Goal: Participate in discussion: Participate in discussion

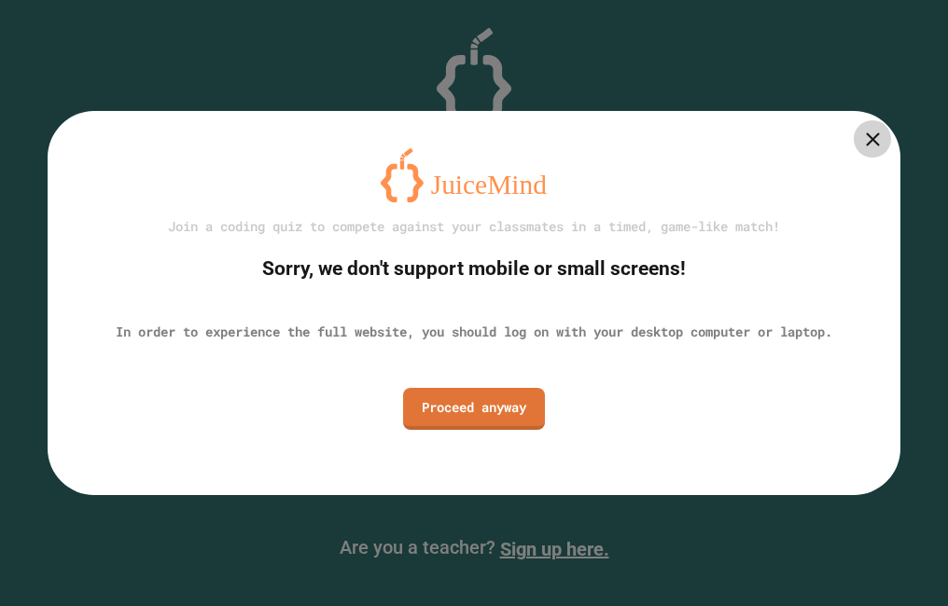
click at [893, 149] on div "Join a coding quiz to compete against your classmates in a timed, game-like mat…" at bounding box center [474, 302] width 853 height 383
click at [862, 149] on icon at bounding box center [872, 139] width 23 height 23
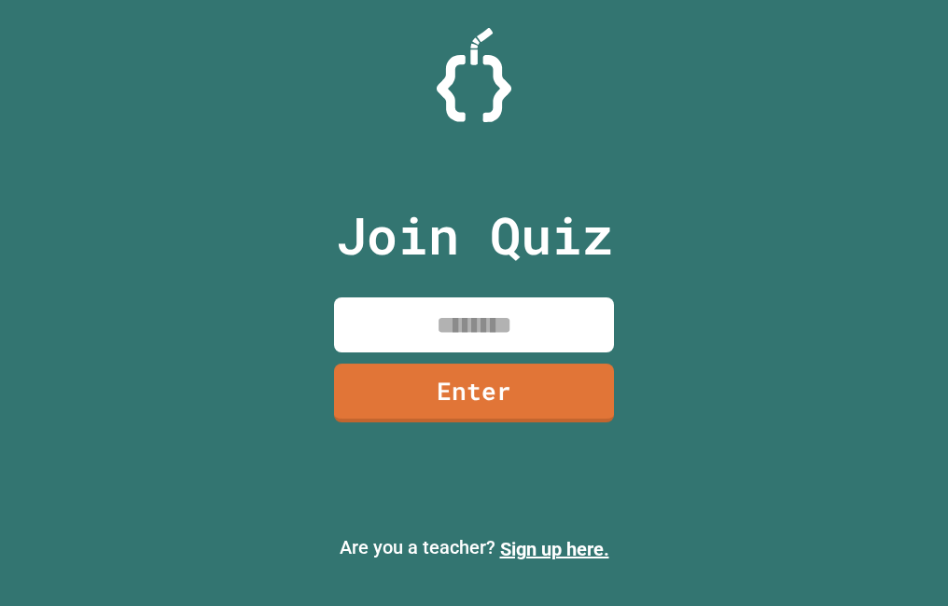
click at [430, 342] on input at bounding box center [474, 325] width 280 height 55
type input "********"
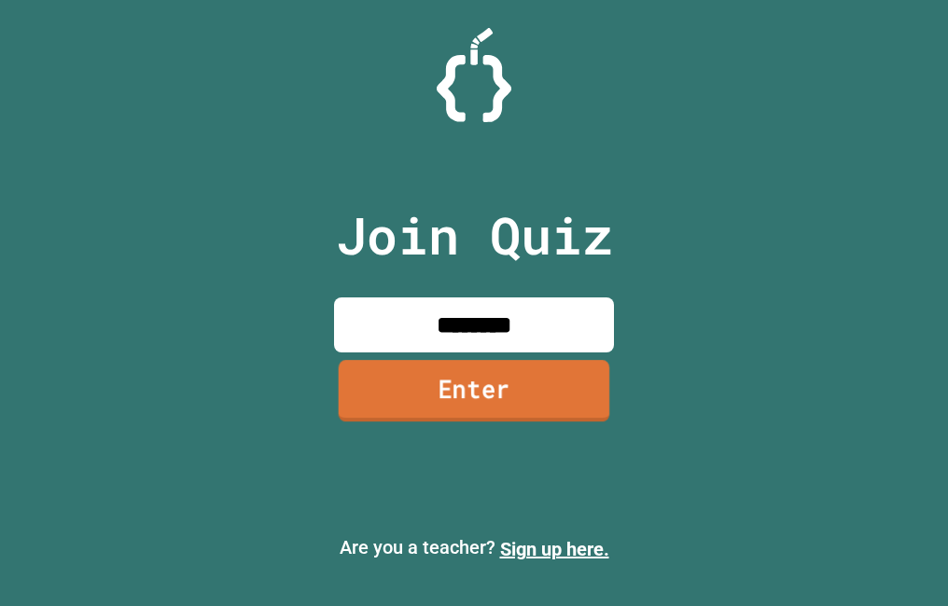
click at [509, 392] on link "Enter" at bounding box center [474, 391] width 271 height 62
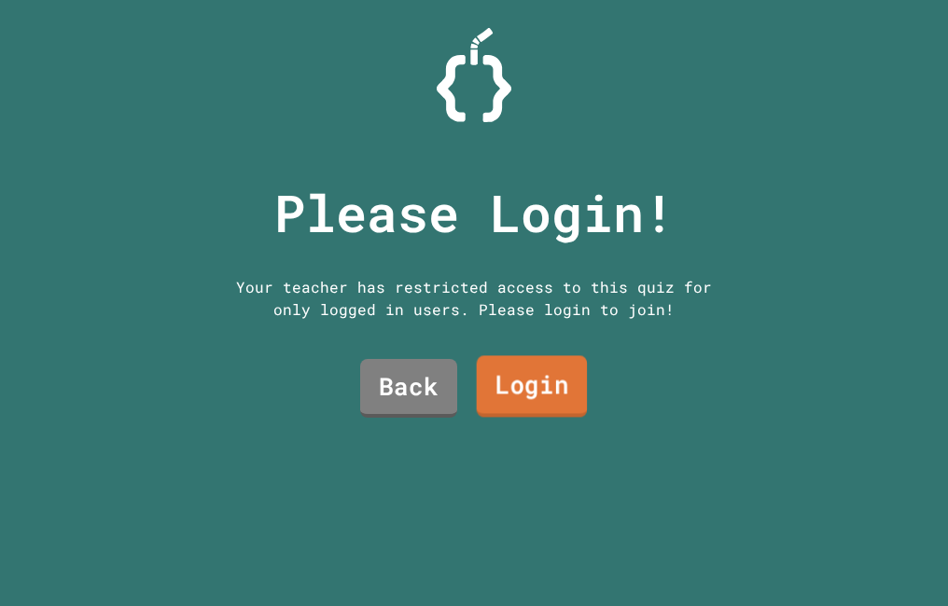
click at [510, 391] on link "Login" at bounding box center [532, 386] width 111 height 62
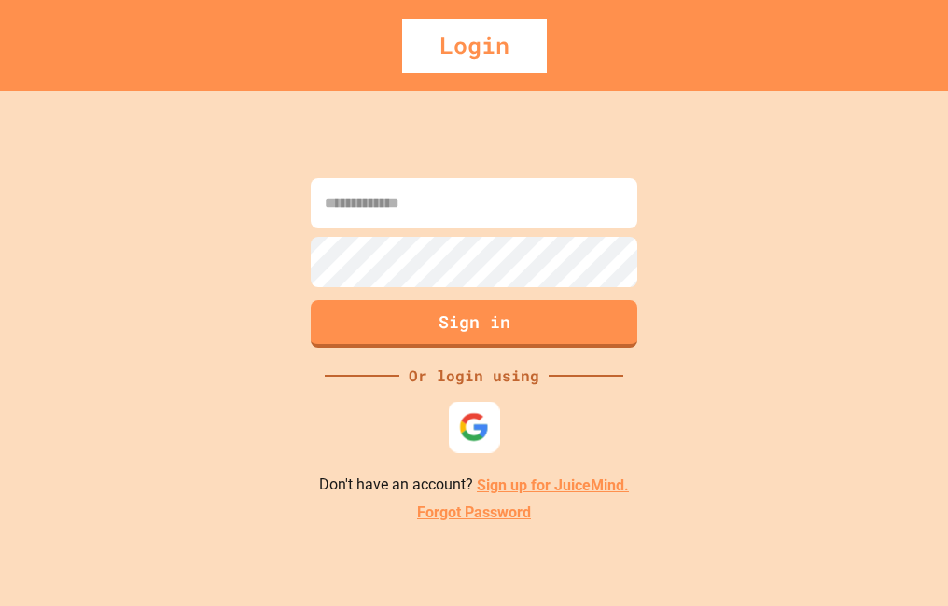
click at [473, 422] on img at bounding box center [474, 427] width 31 height 31
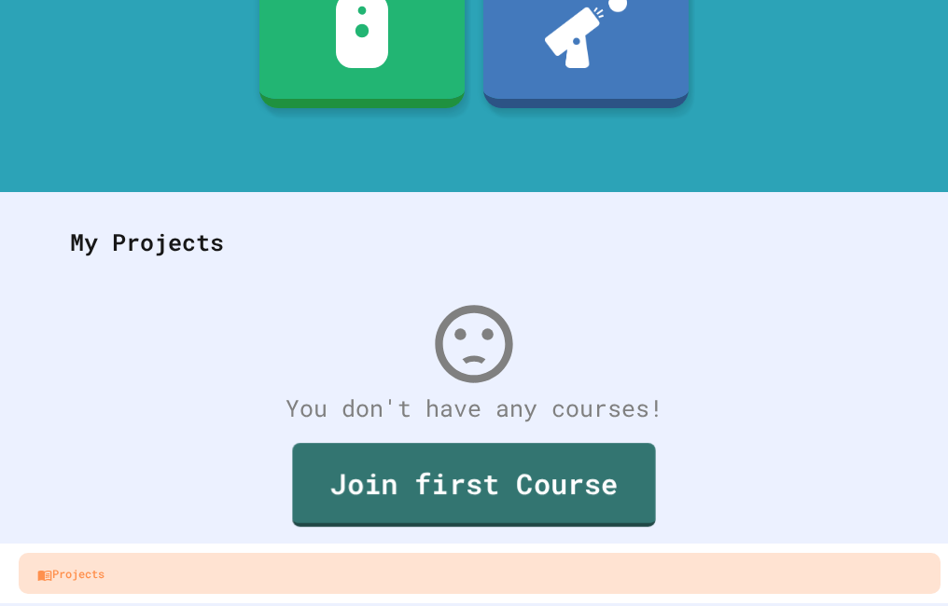
scroll to position [304, 0]
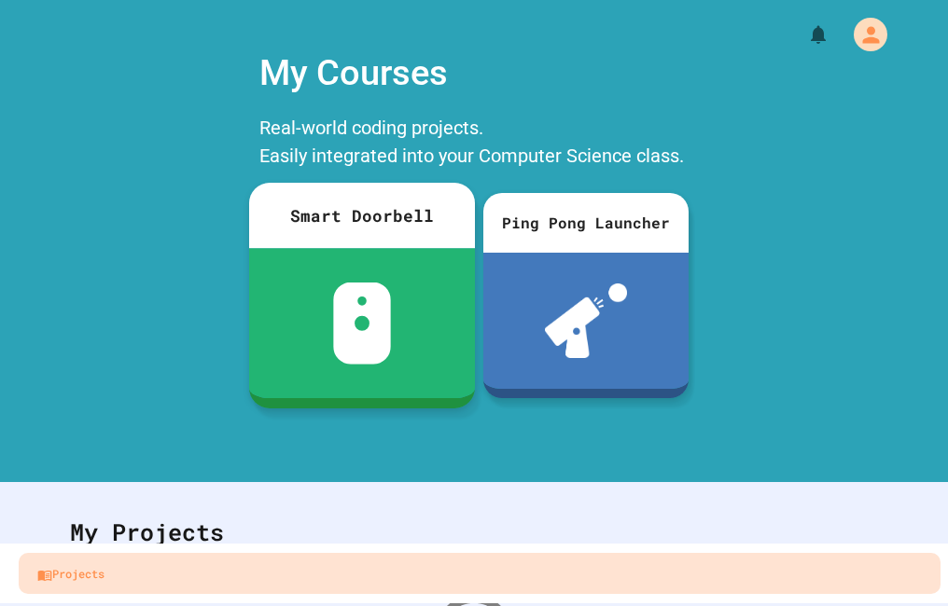
click at [389, 253] on div at bounding box center [362, 323] width 226 height 150
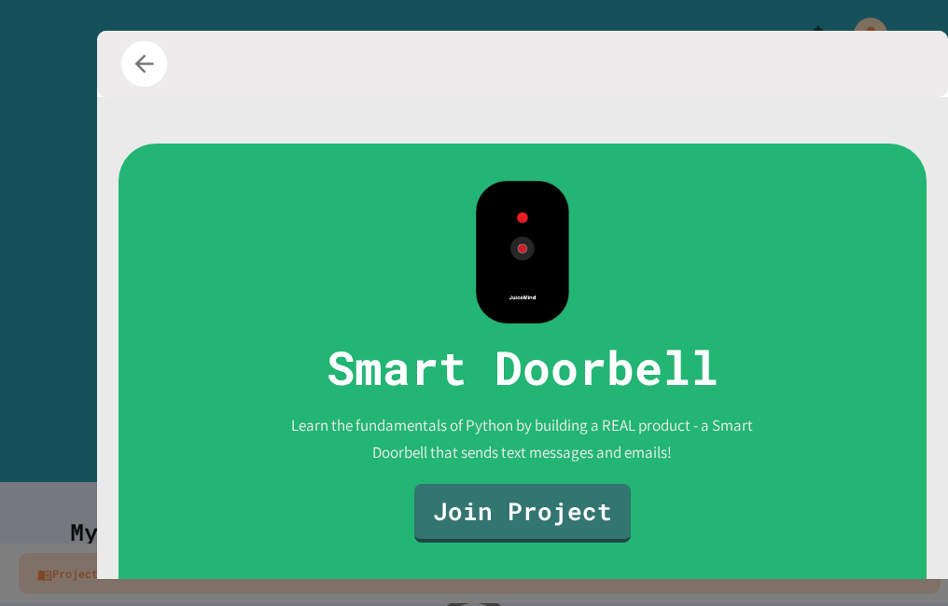
click at [154, 56] on icon "button" at bounding box center [145, 63] width 28 height 28
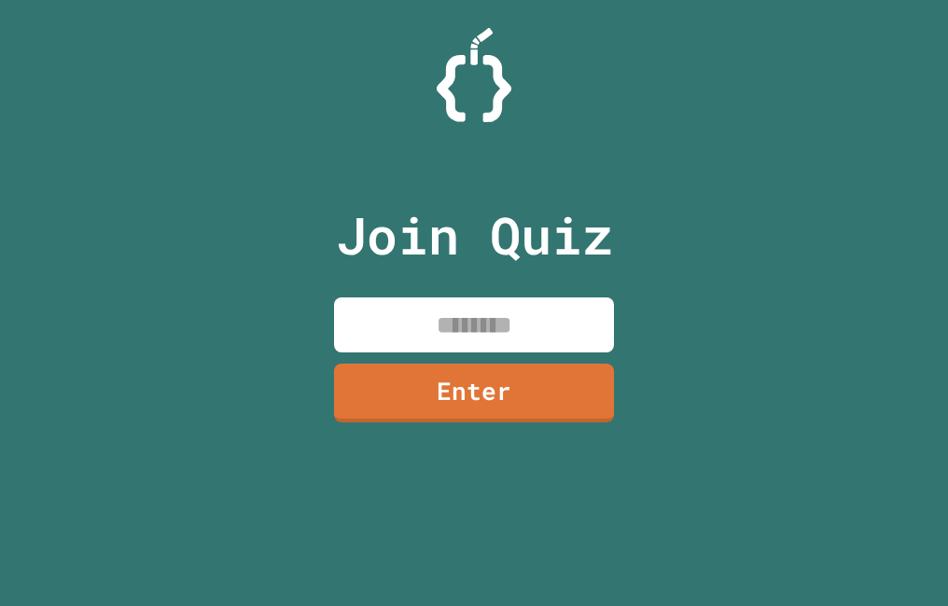
click at [474, 312] on input at bounding box center [474, 325] width 280 height 55
type input "********"
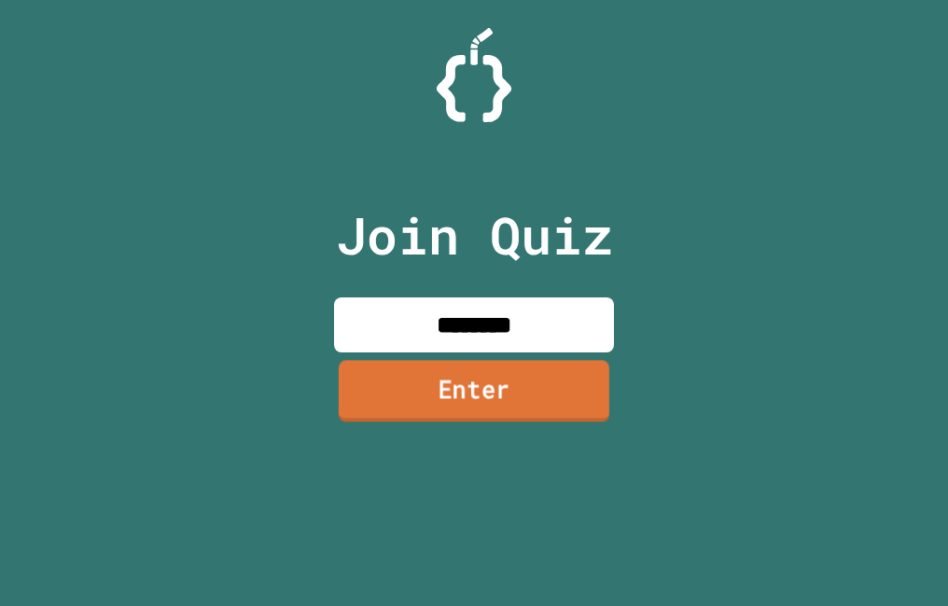
click at [505, 386] on link "Enter" at bounding box center [474, 392] width 271 height 62
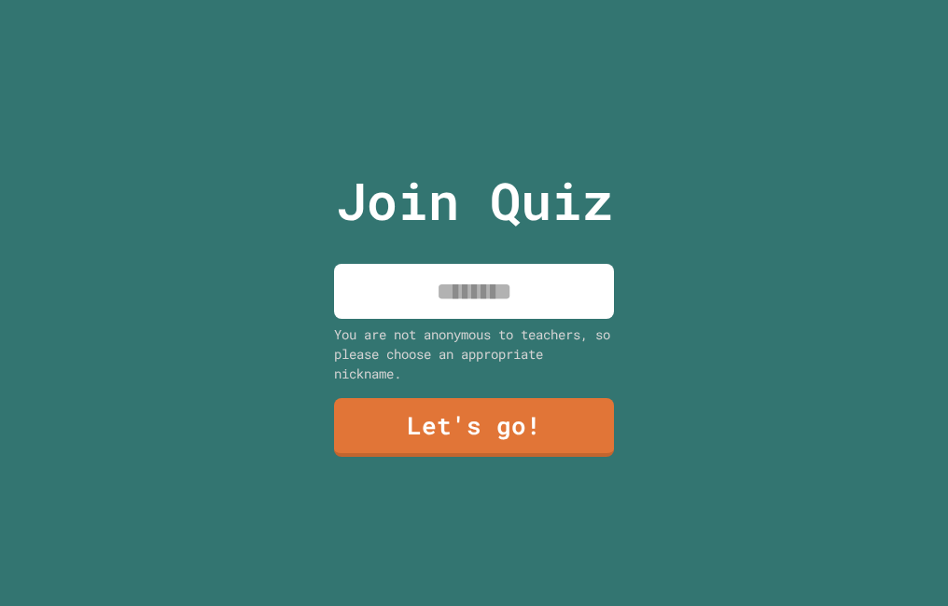
click at [507, 285] on input at bounding box center [474, 291] width 280 height 55
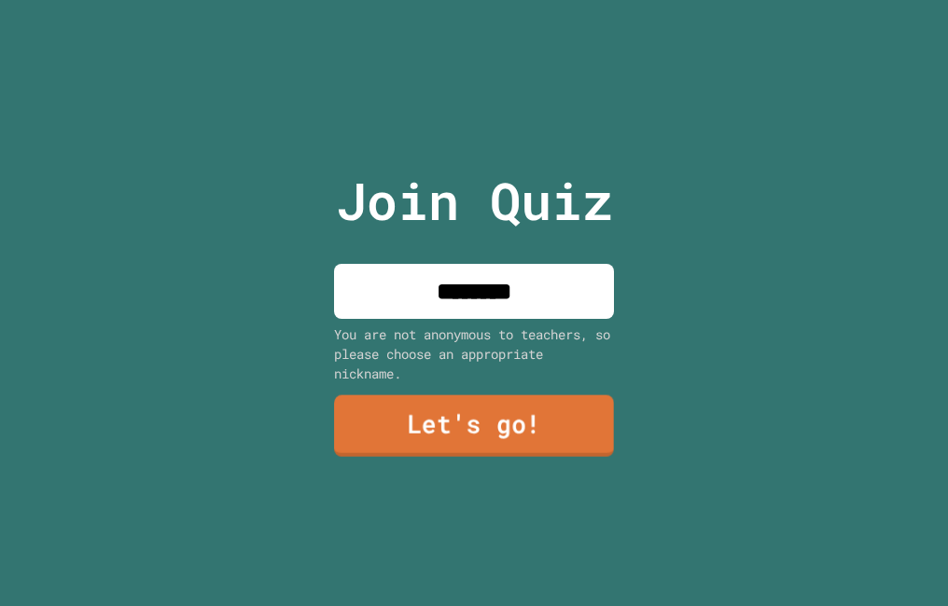
type input "********"
click at [370, 416] on link "Let's go!" at bounding box center [473, 427] width 285 height 62
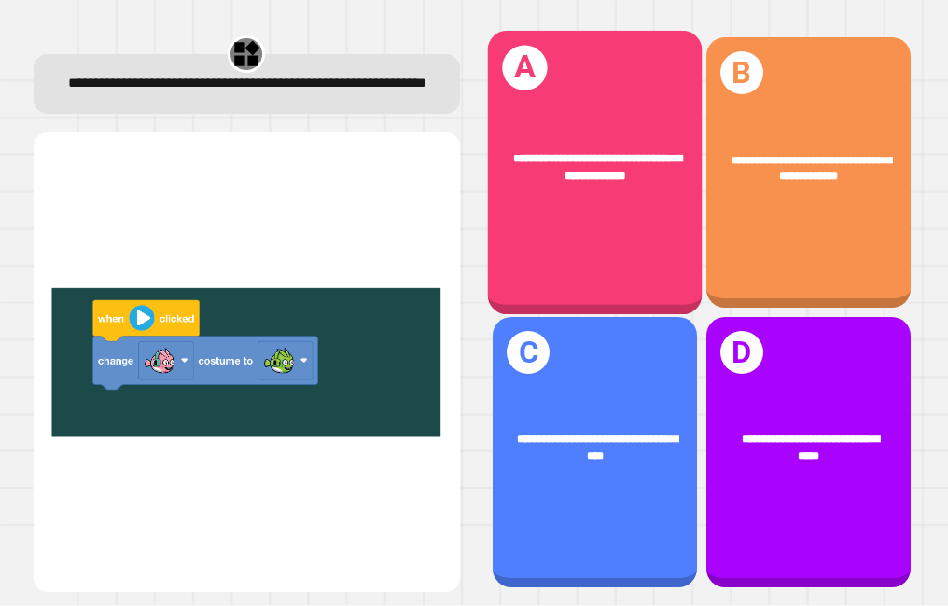
click at [541, 201] on div "**********" at bounding box center [595, 168] width 215 height 80
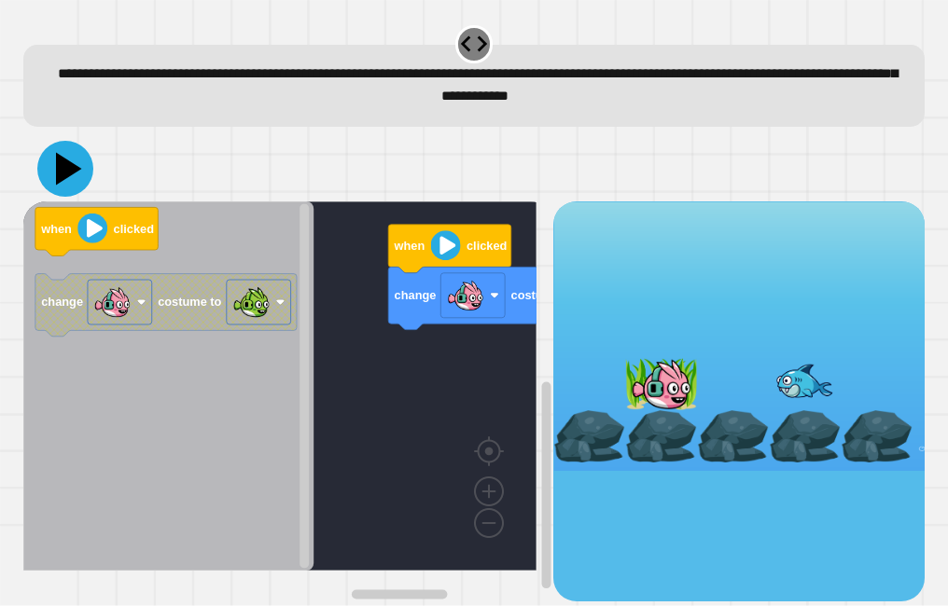
click at [63, 173] on icon at bounding box center [69, 168] width 26 height 33
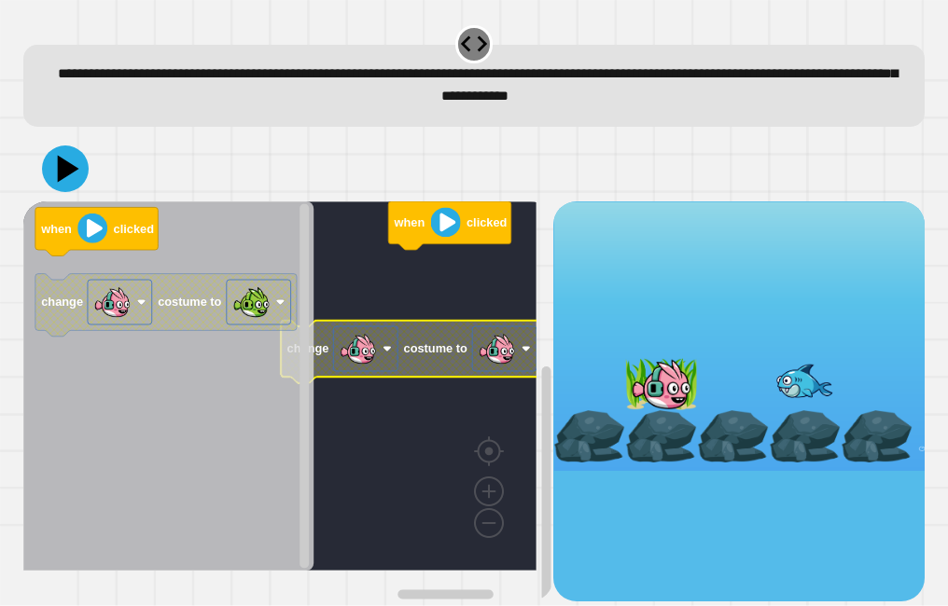
click at [509, 371] on rect "Blockly Workspace" at bounding box center [505, 349] width 64 height 45
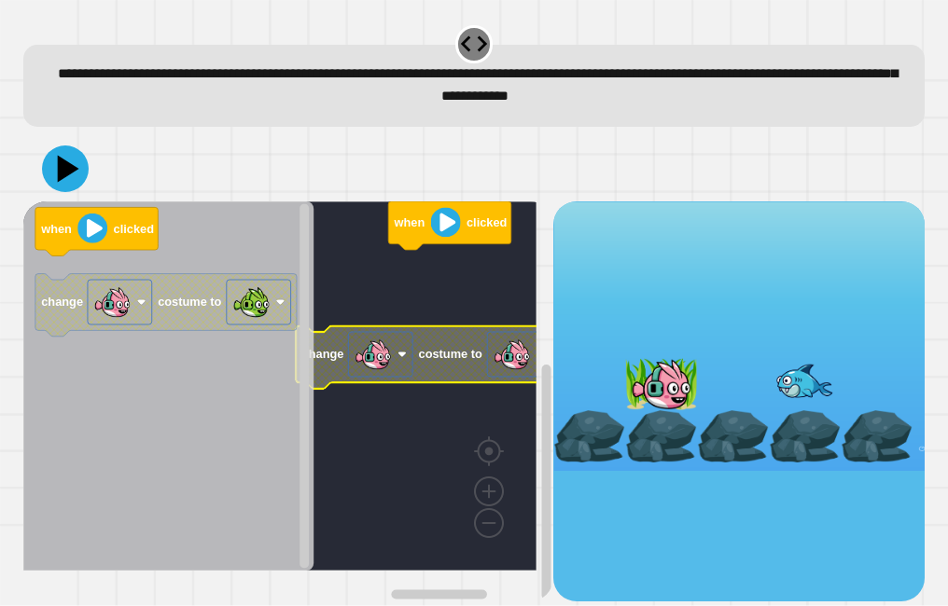
click at [511, 369] on image "Blockly Workspace" at bounding box center [512, 354] width 37 height 37
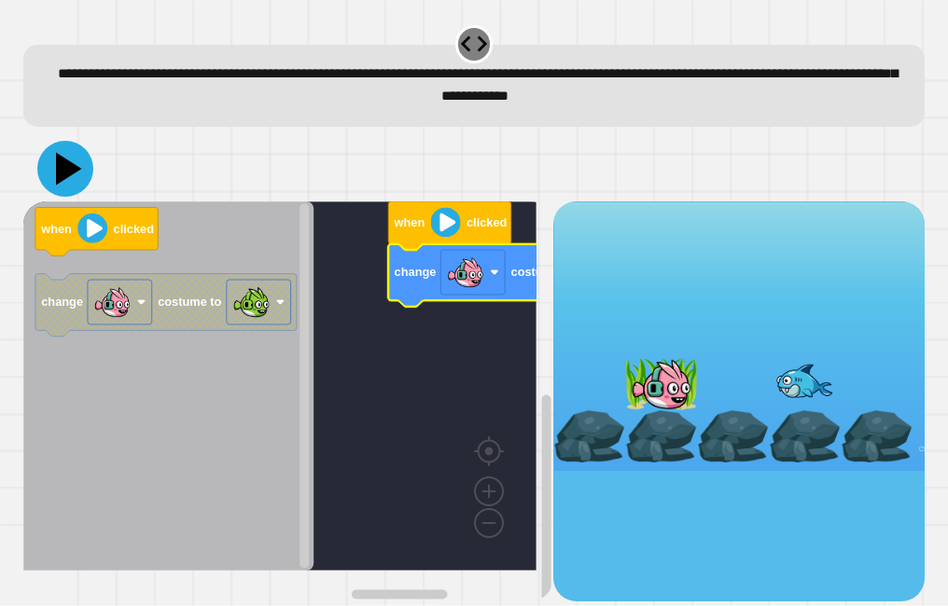
click at [52, 152] on icon at bounding box center [65, 169] width 56 height 56
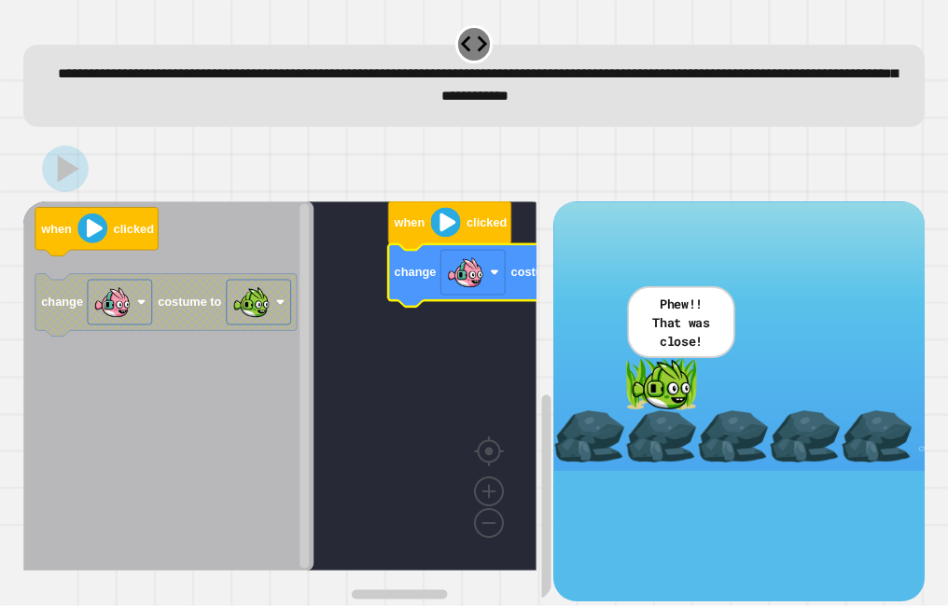
click at [482, 477] on rect "Blockly Workspace" at bounding box center [279, 386] width 513 height 369
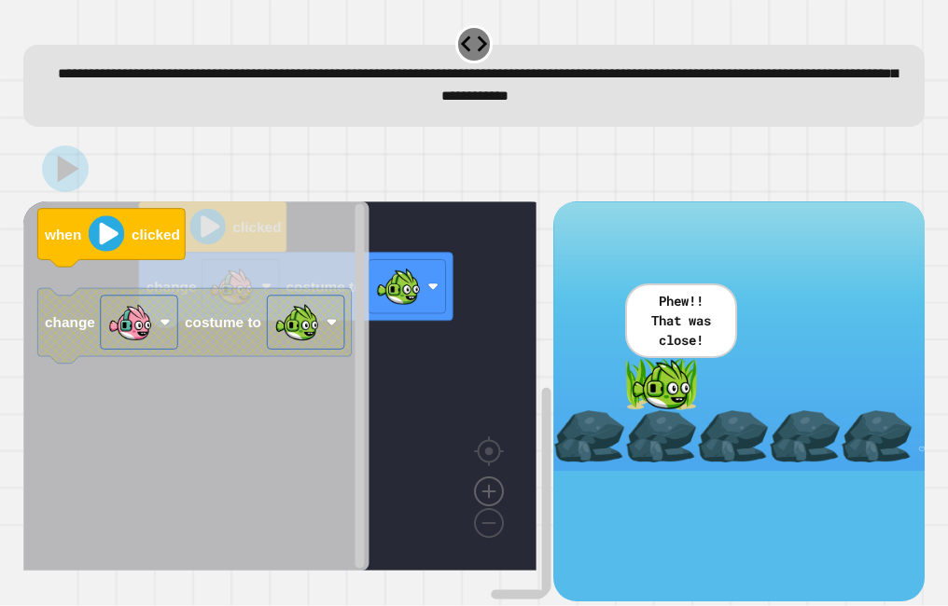
click at [483, 489] on image "Blockly Workspace" at bounding box center [489, 449] width 90 height 116
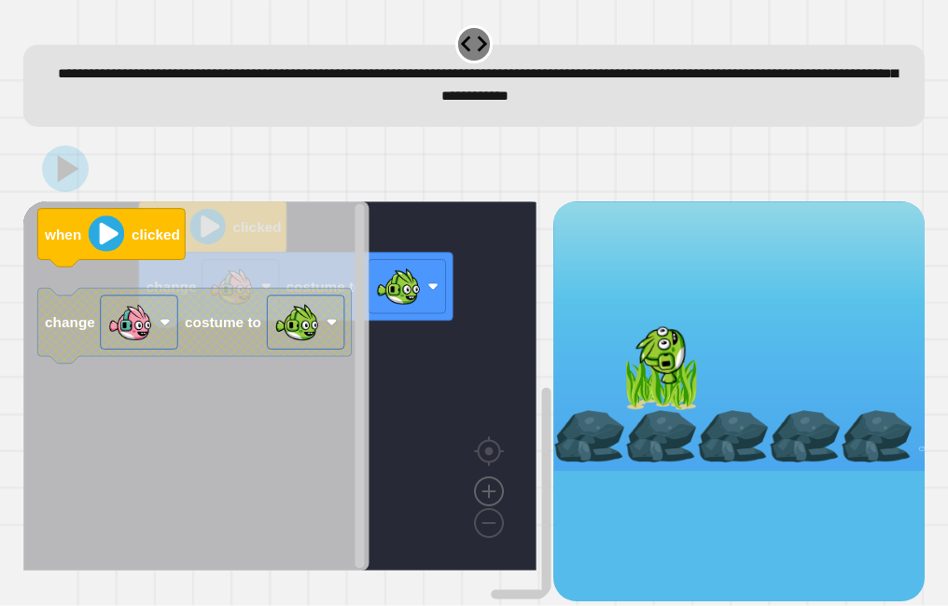
click at [483, 489] on image "Blockly Workspace" at bounding box center [489, 449] width 90 height 116
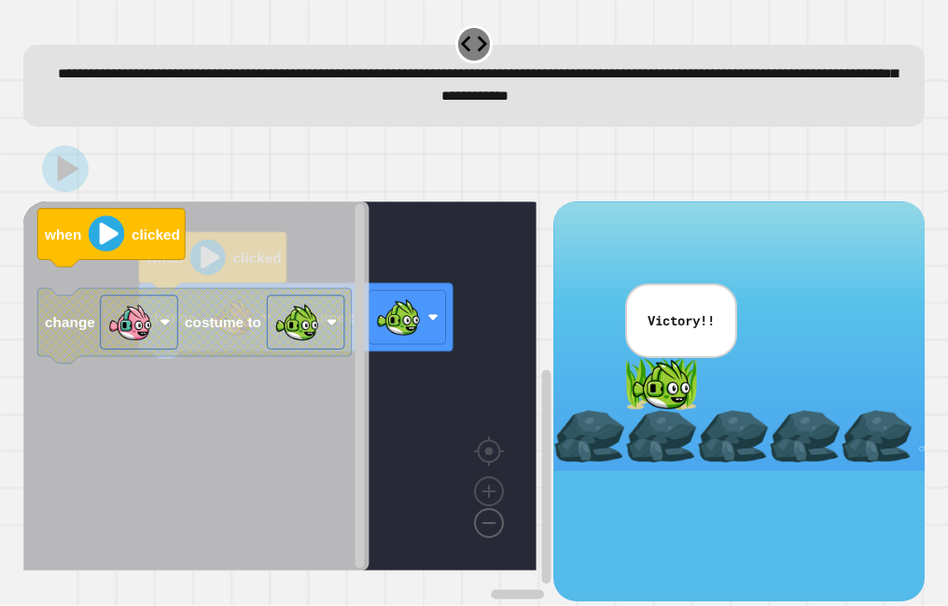
click at [479, 522] on image "Blockly Workspace" at bounding box center [459, 481] width 90 height 116
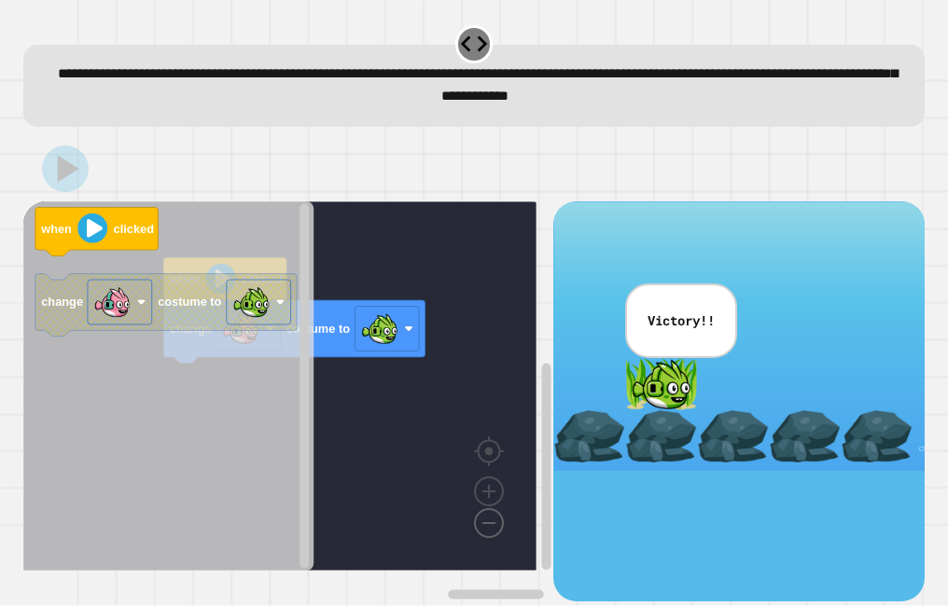
click at [479, 522] on image "Blockly Workspace" at bounding box center [459, 481] width 90 height 116
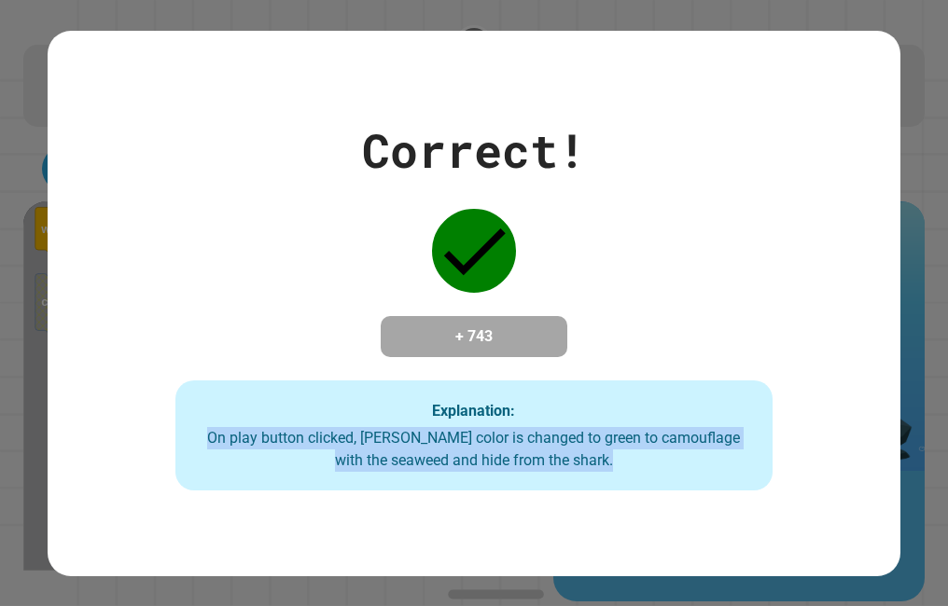
click at [479, 522] on div "Correct! + 743 Explanation: On play button clicked, Finley's color is changed t…" at bounding box center [474, 304] width 853 height 546
click at [221, 472] on div "On play button clicked, Finley's color is changed to green to camouflage with t…" at bounding box center [473, 449] width 559 height 45
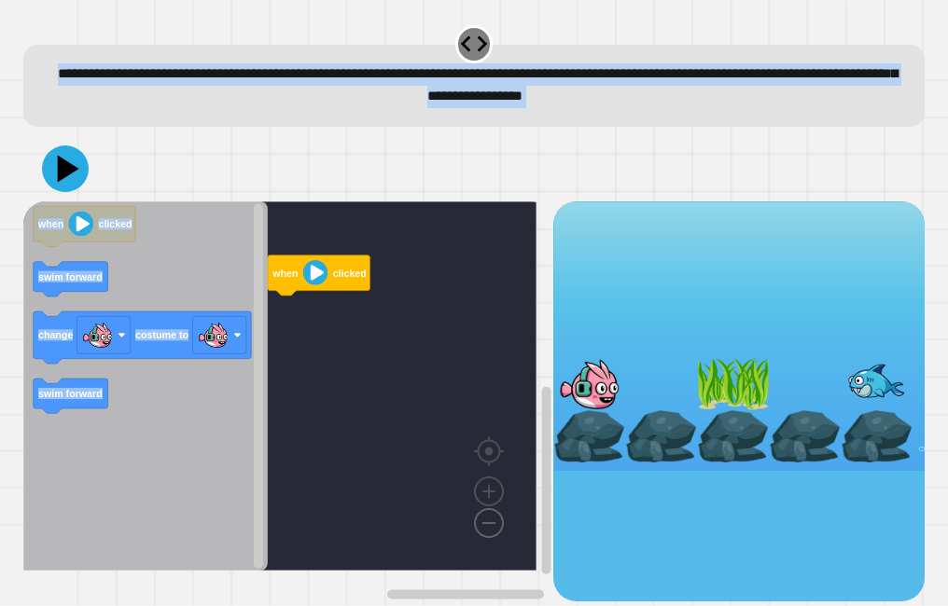
click at [492, 538] on image "Blockly Workspace" at bounding box center [459, 481] width 90 height 116
click at [373, 431] on rect "Blockly Workspace" at bounding box center [279, 386] width 513 height 369
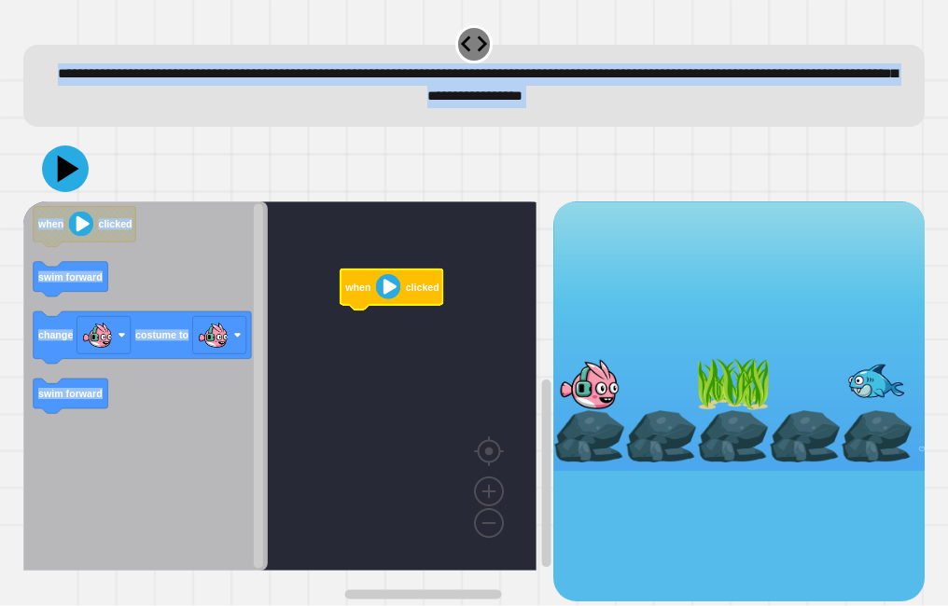
click at [407, 395] on rect "Blockly Workspace" at bounding box center [279, 386] width 513 height 369
click at [157, 458] on icon "Blockly Workspace" at bounding box center [145, 386] width 244 height 369
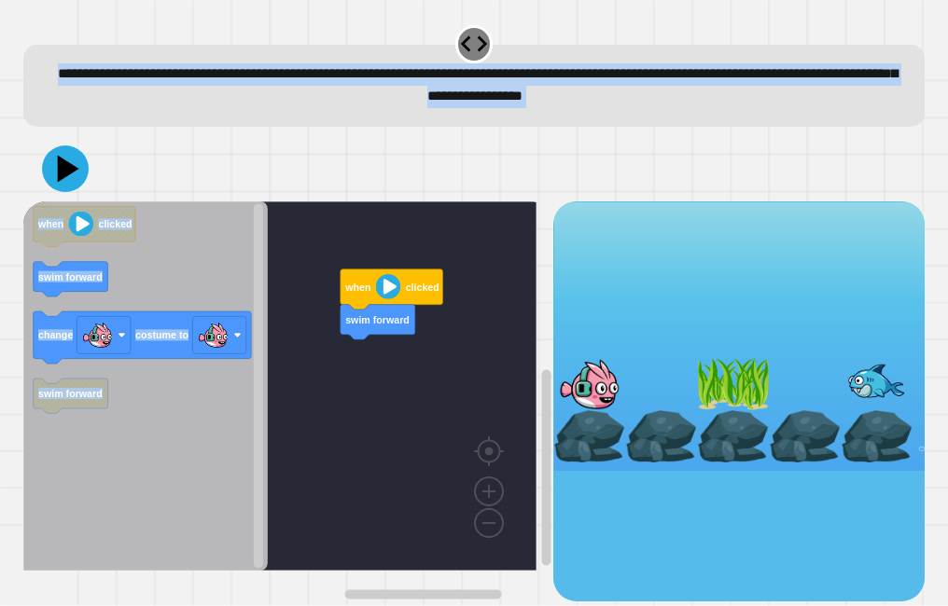
click at [313, 357] on div "when clicked swim forward when clicked swim forward change costume to swim forw…" at bounding box center [288, 402] width 530 height 400
click at [264, 360] on div "when clicked swim forward when clicked swim forward change costume to swim forw…" at bounding box center [288, 402] width 530 height 400
click at [51, 394] on g "swim forward" at bounding box center [71, 396] width 75 height 35
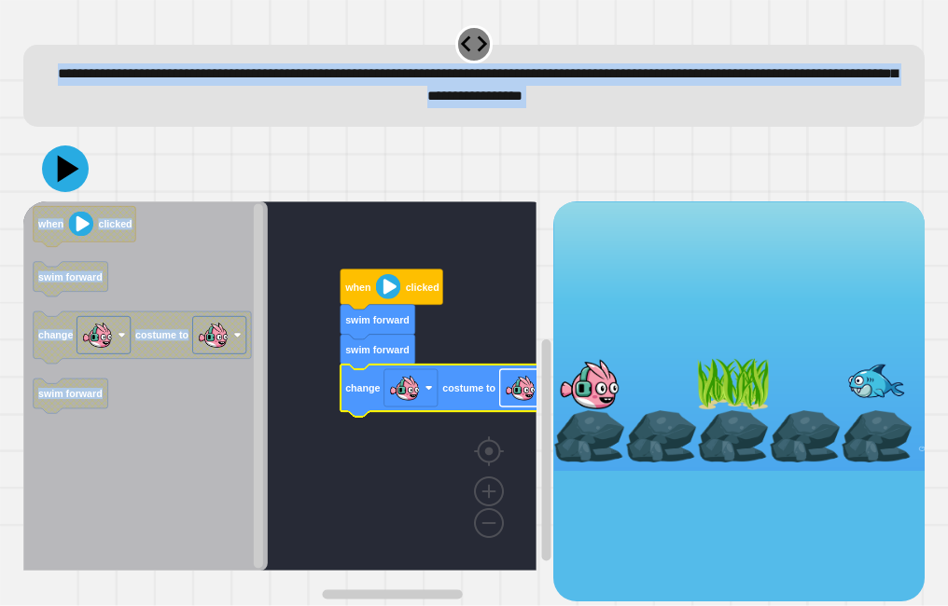
click at [513, 398] on image "Blockly Workspace" at bounding box center [520, 387] width 31 height 31
click at [59, 195] on div at bounding box center [473, 168] width 900 height 65
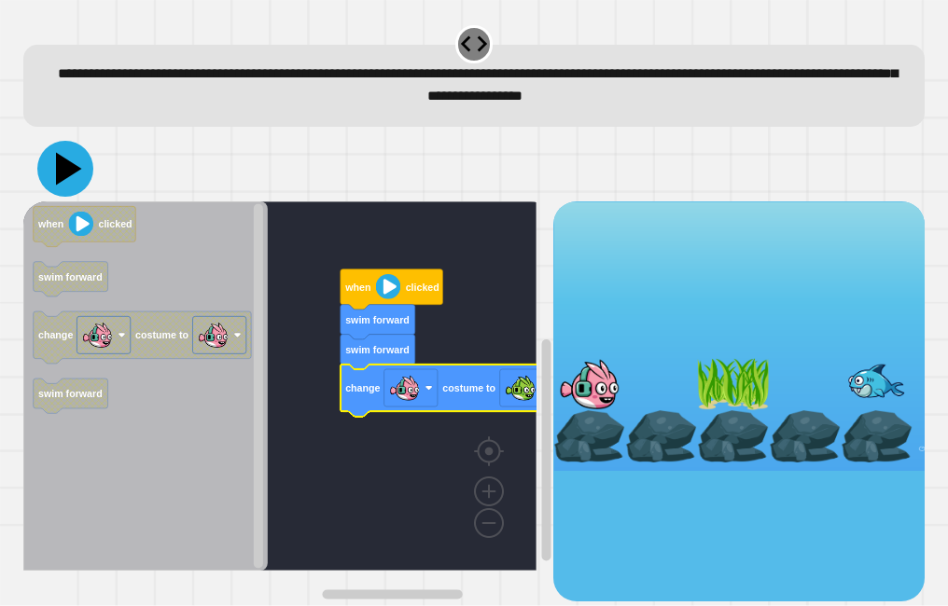
click at [50, 173] on icon at bounding box center [65, 169] width 56 height 56
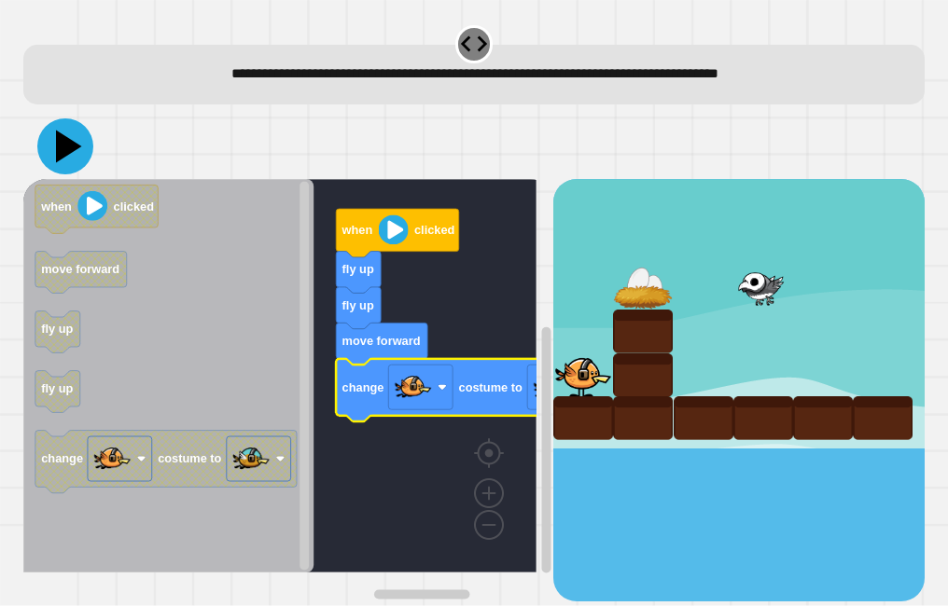
click at [56, 148] on icon at bounding box center [65, 146] width 56 height 56
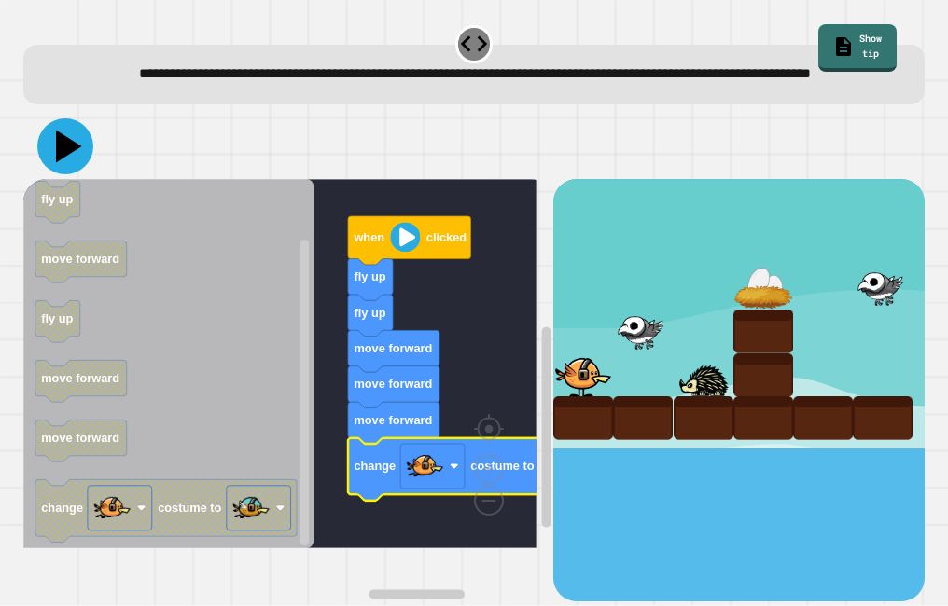
click at [56, 174] on icon at bounding box center [65, 146] width 56 height 56
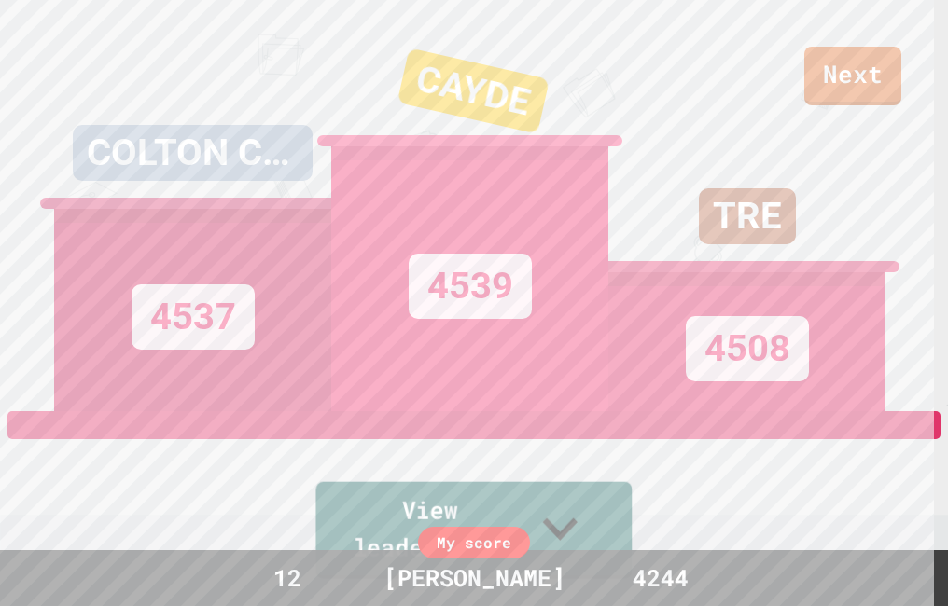
click at [315, 509] on link "View leaderboard" at bounding box center [473, 530] width 316 height 97
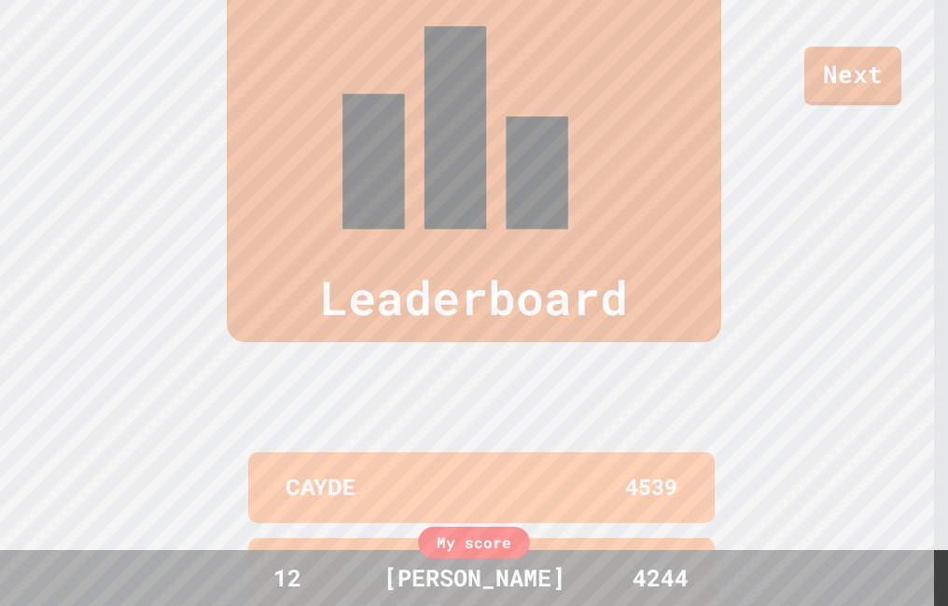
scroll to position [591, 0]
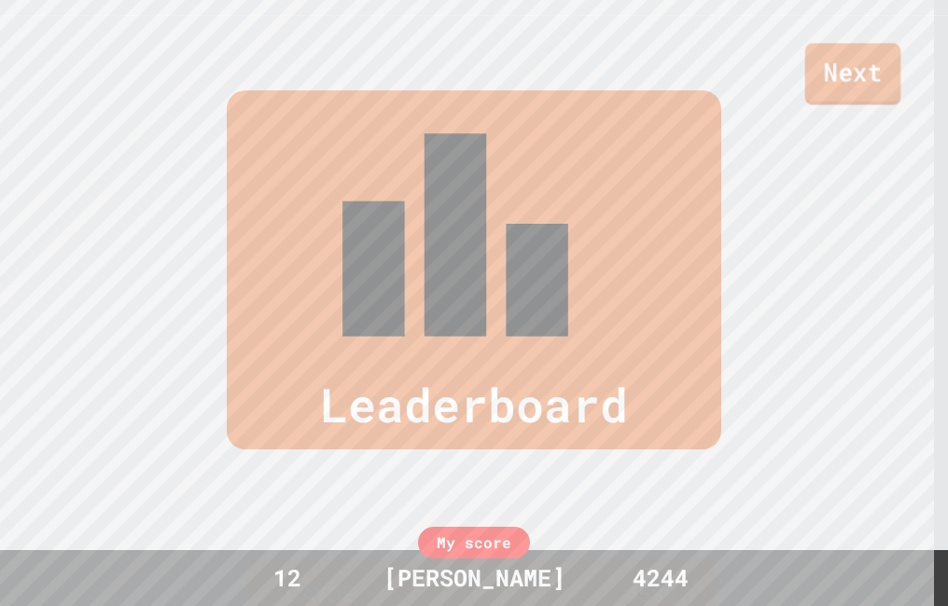
click at [869, 65] on link "Next" at bounding box center [853, 74] width 96 height 62
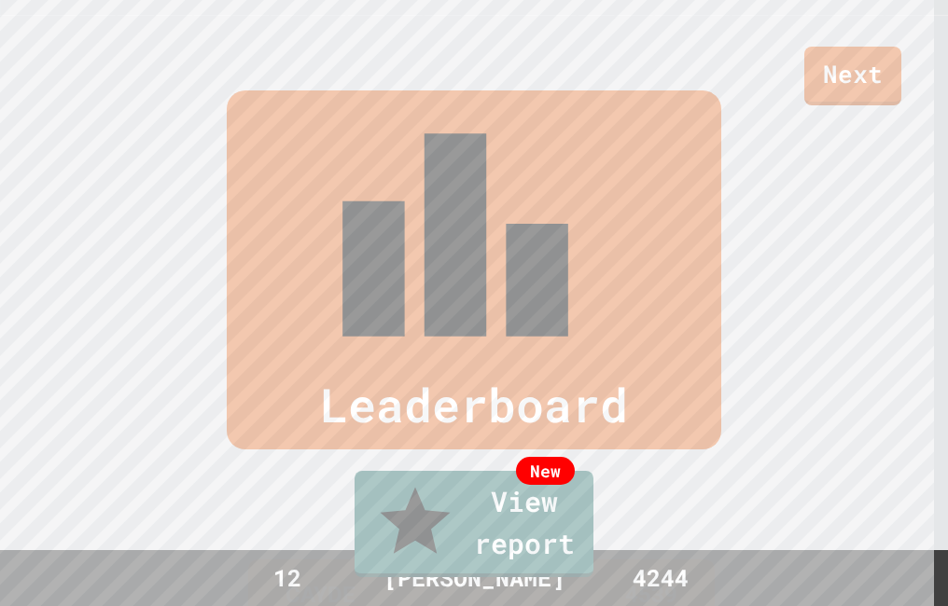
drag, startPoint x: 851, startPoint y: 72, endPoint x: 853, endPoint y: 82, distance: 10.4
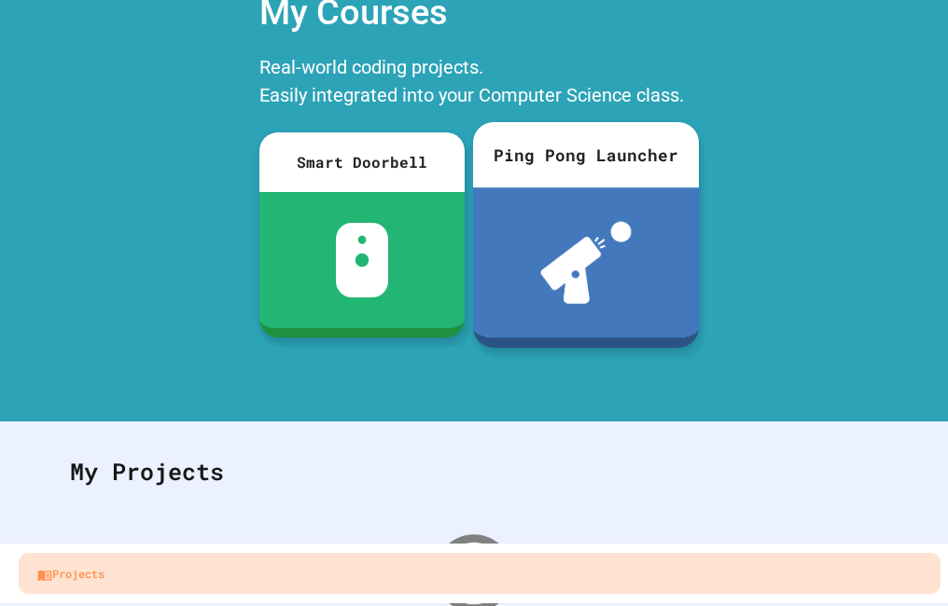
scroll to position [93, 0]
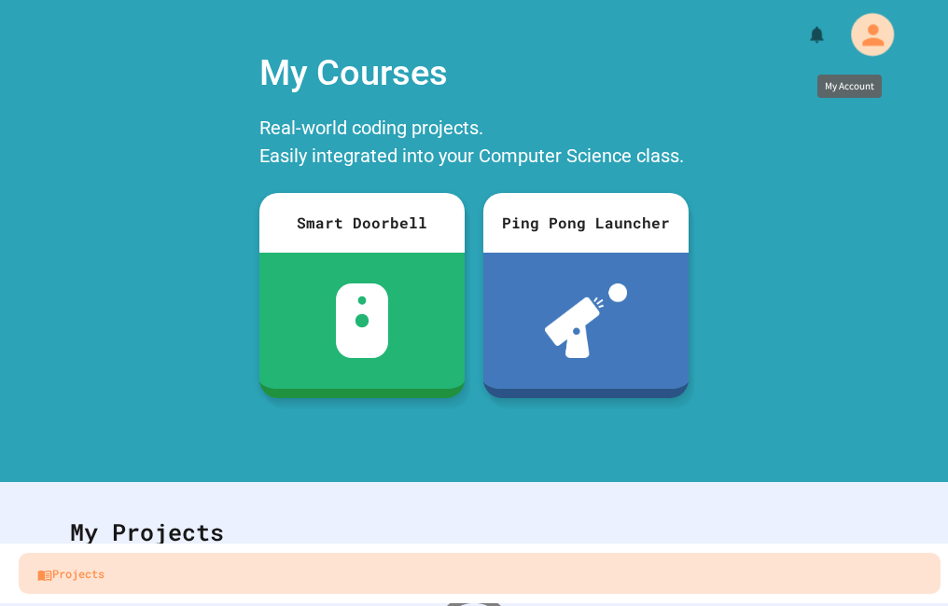
click at [852, 18] on button "My Account" at bounding box center [872, 34] width 55 height 55
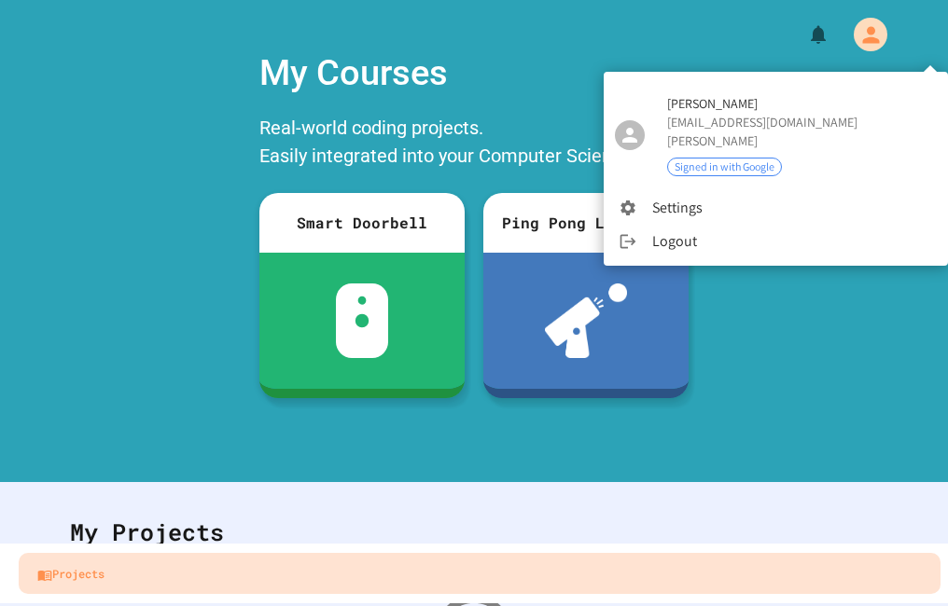
click at [408, 56] on div at bounding box center [474, 303] width 948 height 606
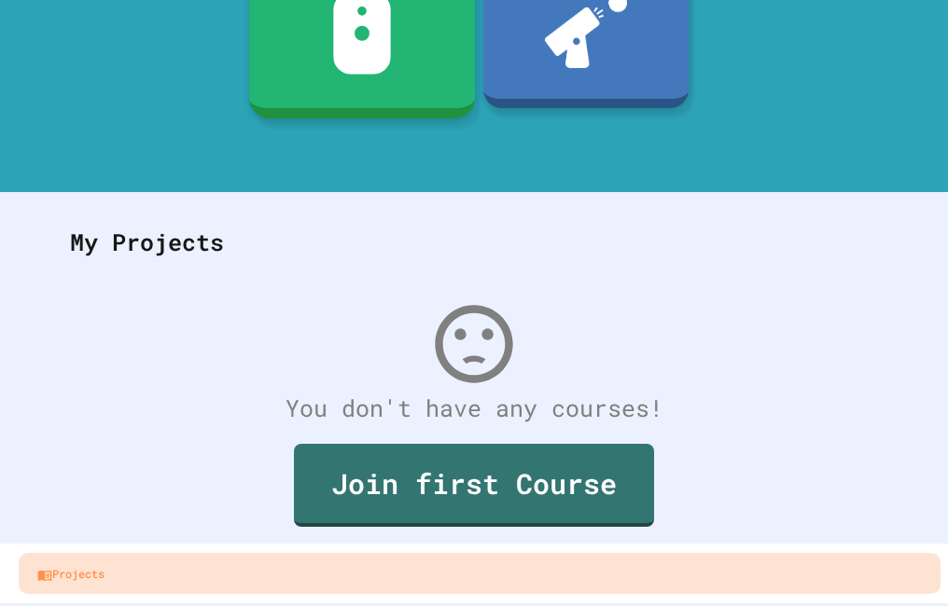
scroll to position [304, 0]
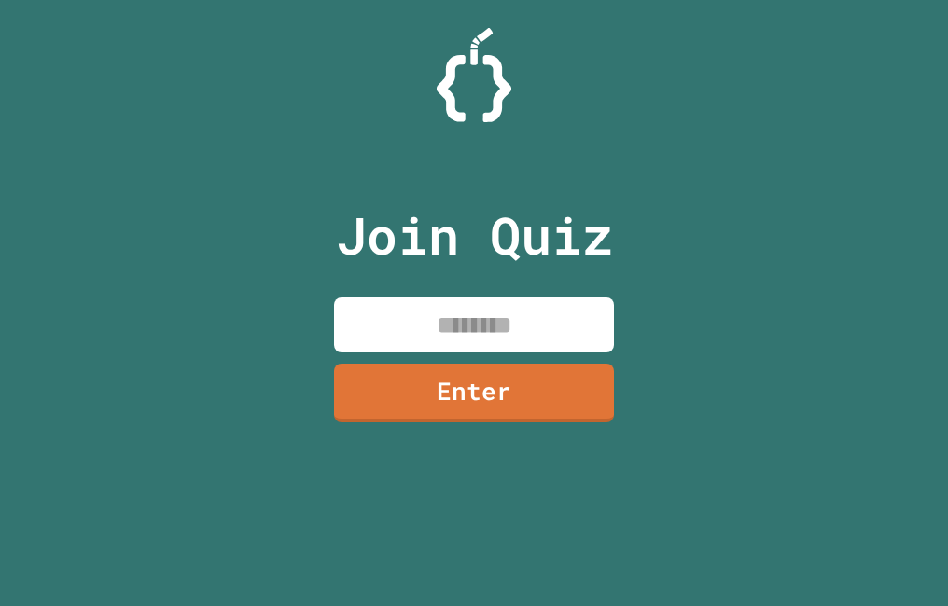
click at [502, 299] on input at bounding box center [474, 325] width 280 height 55
type input "********"
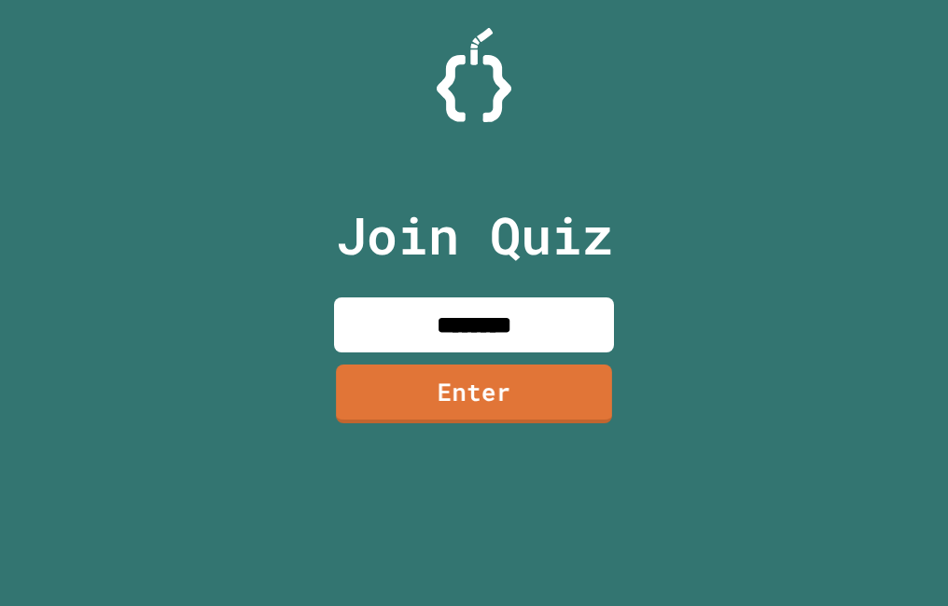
drag, startPoint x: 483, startPoint y: 453, endPoint x: 459, endPoint y: 390, distance: 67.9
click at [483, 443] on div "Join Quiz ******** Enter" at bounding box center [474, 303] width 314 height 513
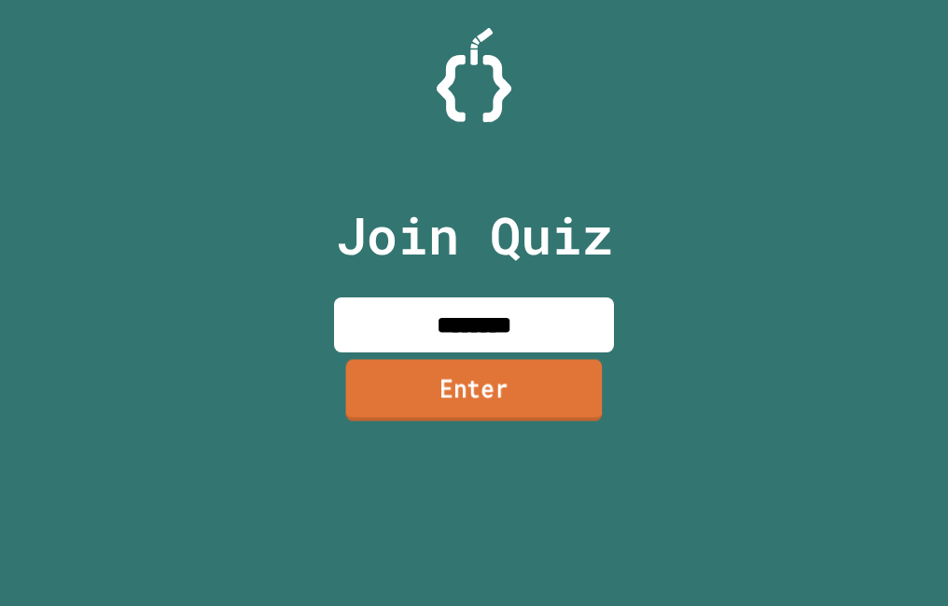
click at [459, 390] on link "Enter" at bounding box center [474, 391] width 257 height 62
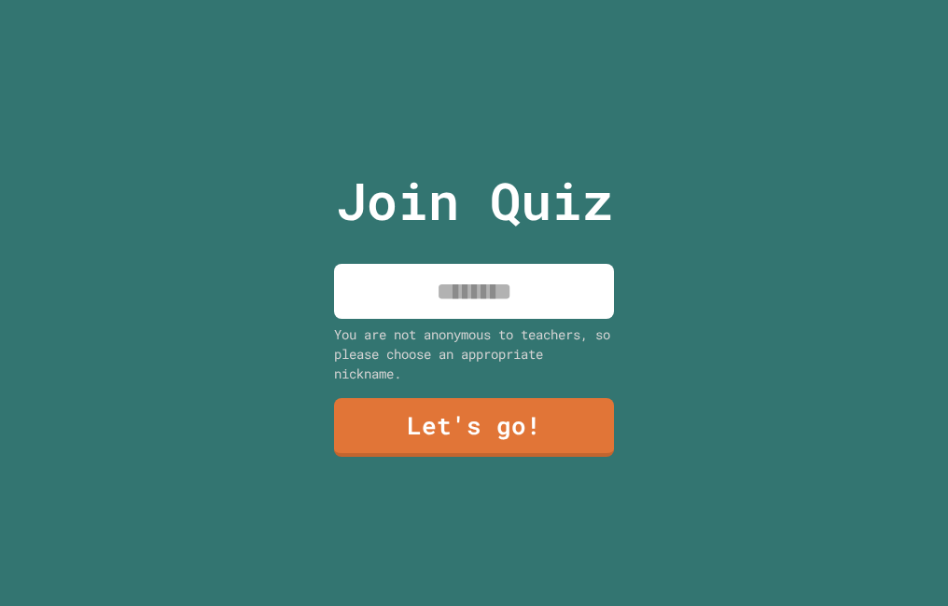
click at [428, 266] on input at bounding box center [474, 291] width 280 height 55
type input "********"
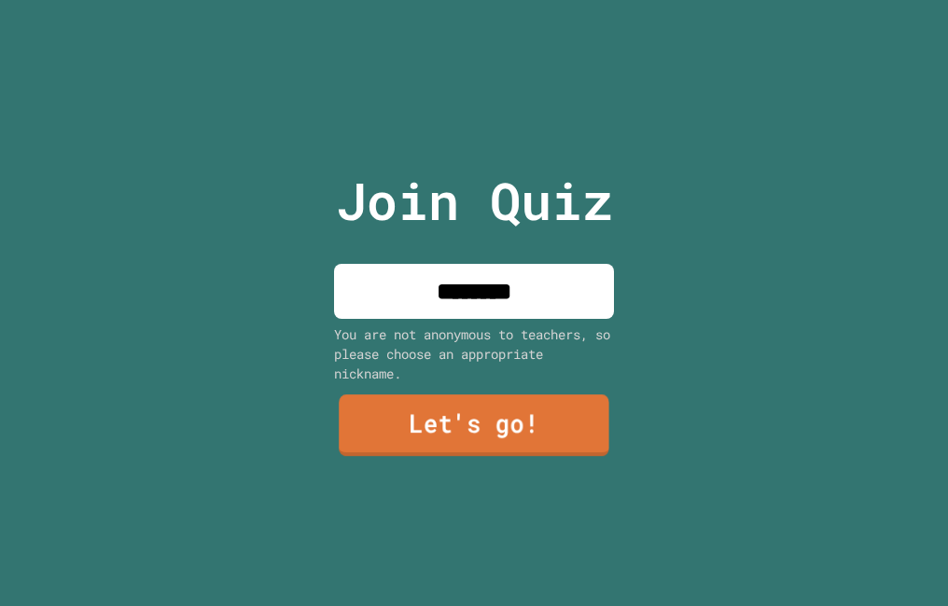
click at [419, 409] on link "Let's go!" at bounding box center [474, 426] width 271 height 62
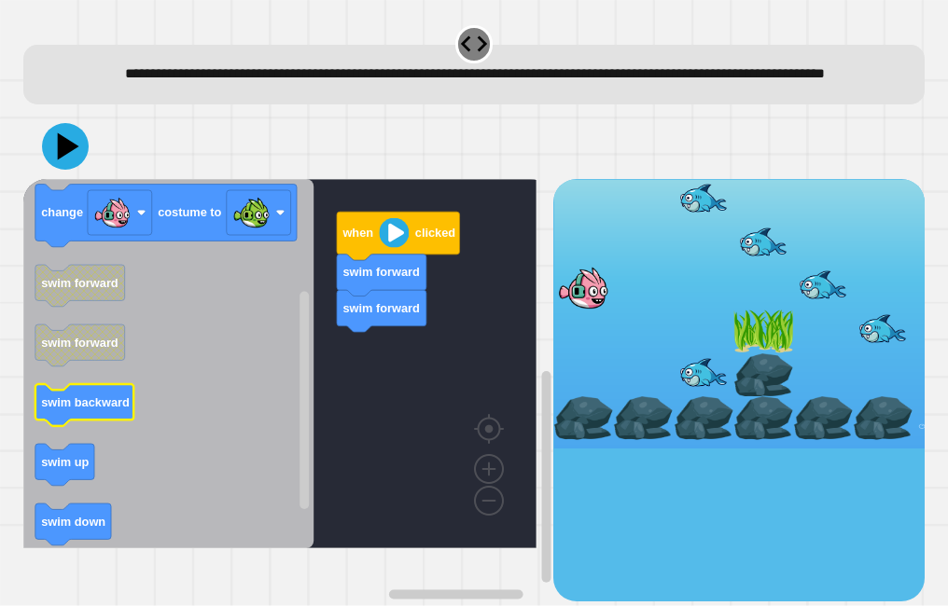
click at [129, 426] on g "swim backward" at bounding box center [84, 405] width 99 height 42
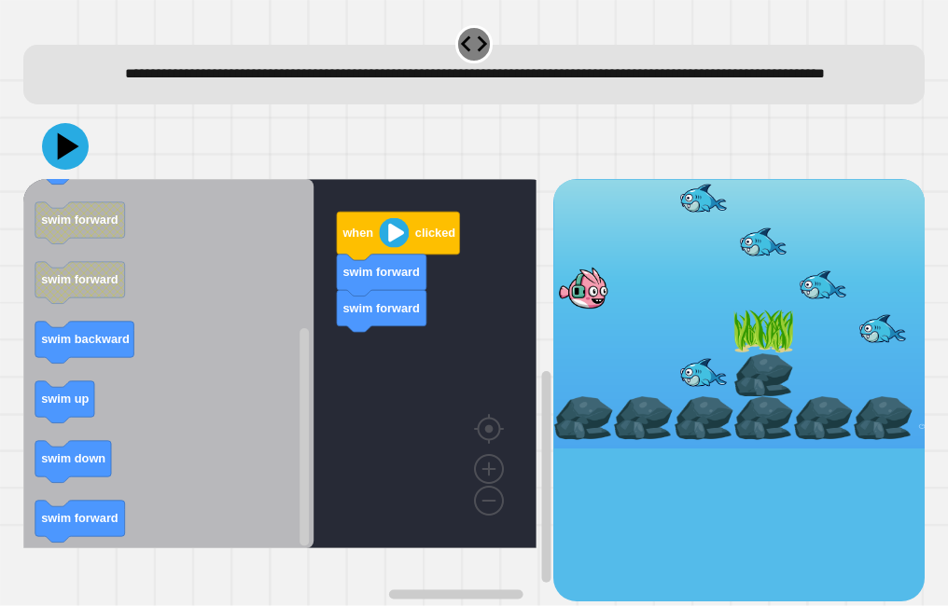
click at [127, 523] on icon "when clicked swim down swim up change costume to swim forward swim forward swim…" at bounding box center [168, 363] width 290 height 369
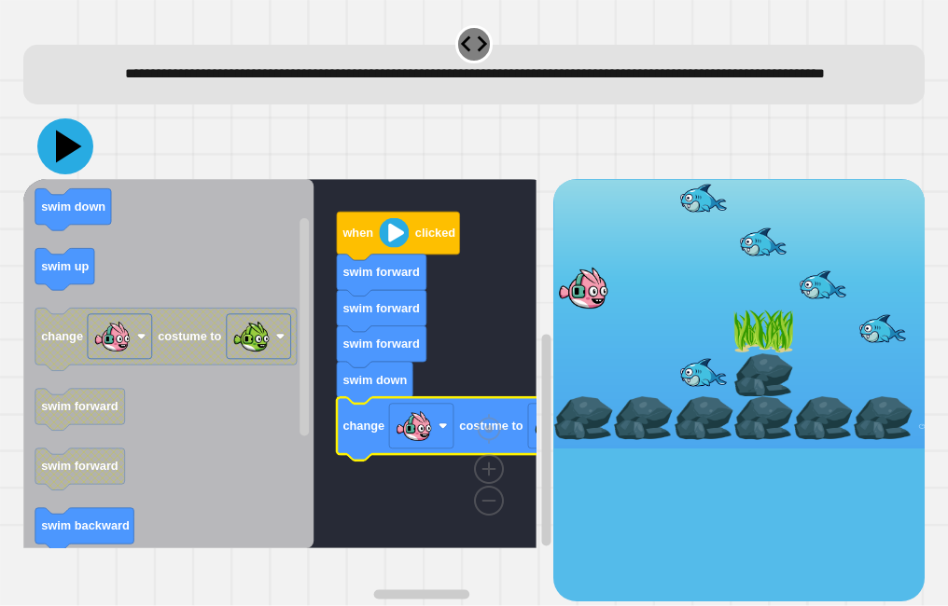
click at [59, 163] on icon at bounding box center [69, 147] width 26 height 33
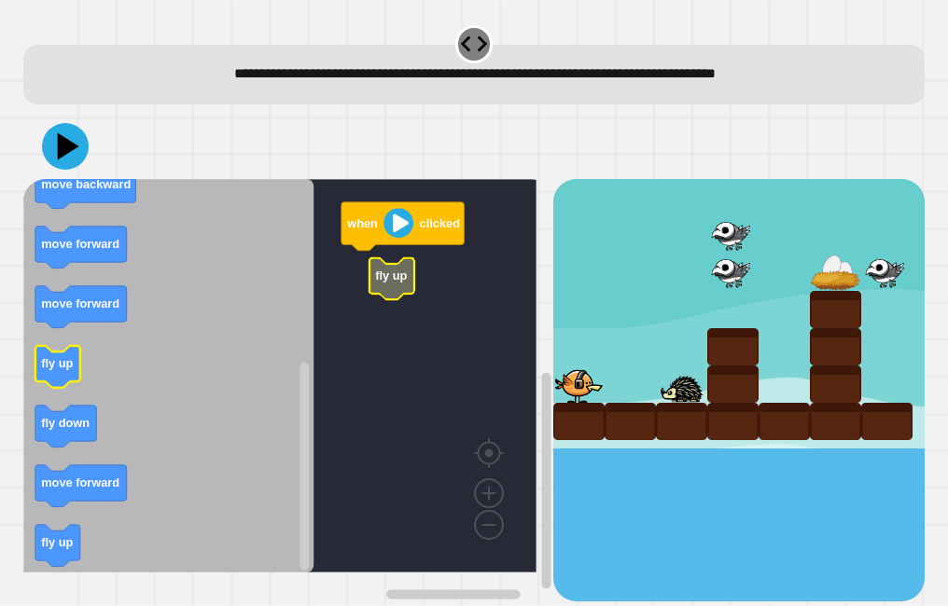
click at [56, 373] on icon "Blockly Workspace" at bounding box center [57, 367] width 45 height 42
click at [394, 267] on g "when clicked fly up fly up" at bounding box center [293, 376] width 540 height 394
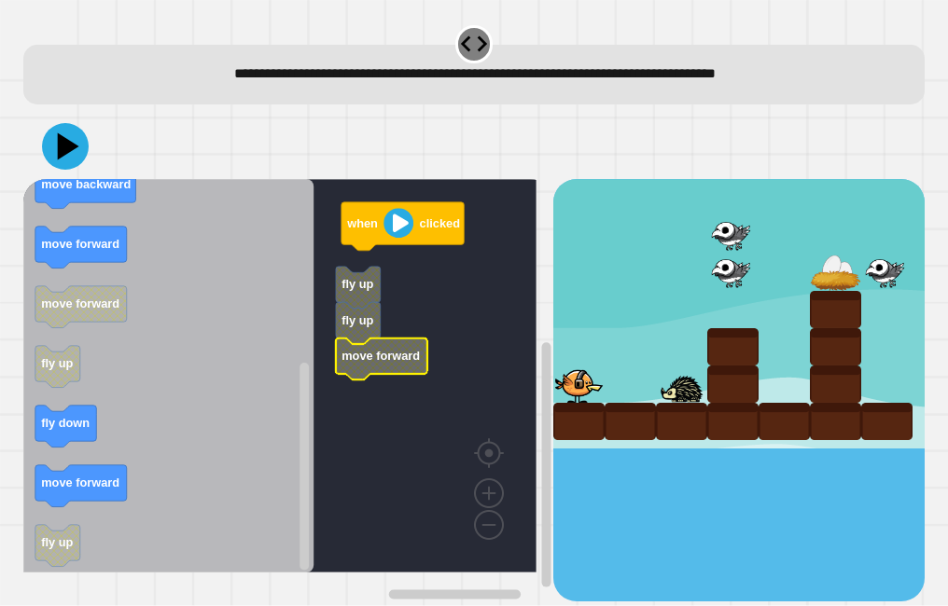
click at [358, 351] on text "move forward" at bounding box center [381, 356] width 78 height 14
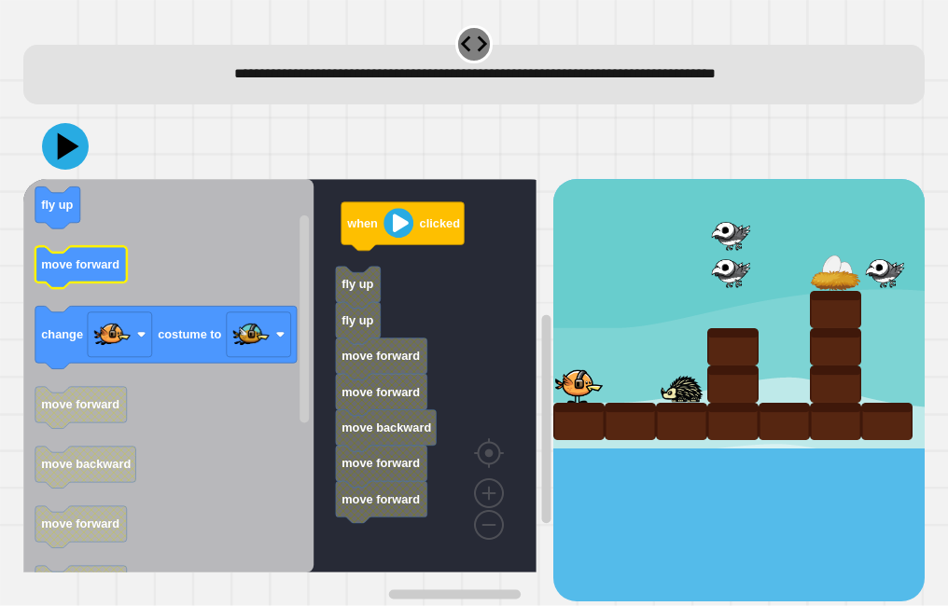
click at [53, 268] on text "move forward" at bounding box center [81, 264] width 78 height 14
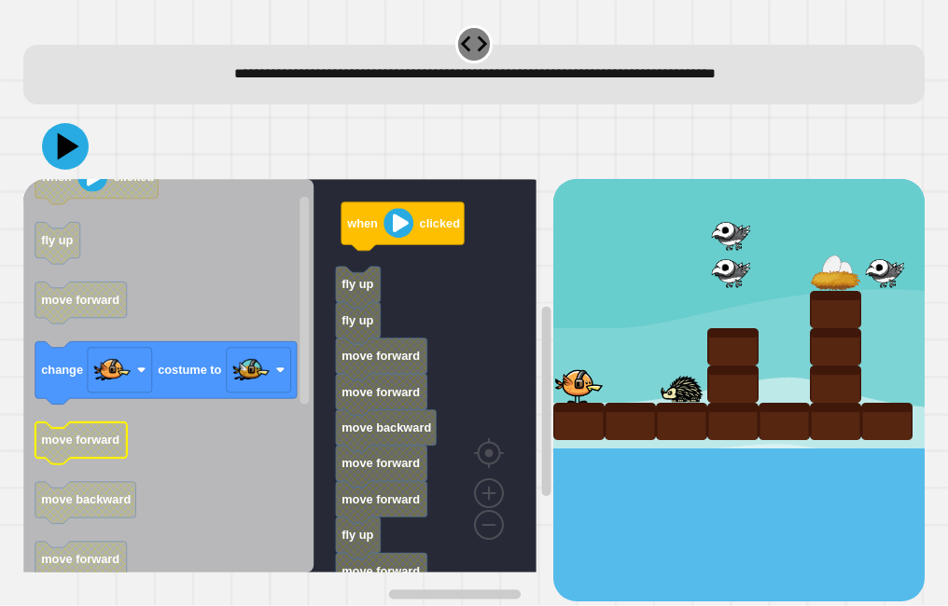
click at [132, 425] on icon "Blockly Workspace" at bounding box center [168, 376] width 290 height 394
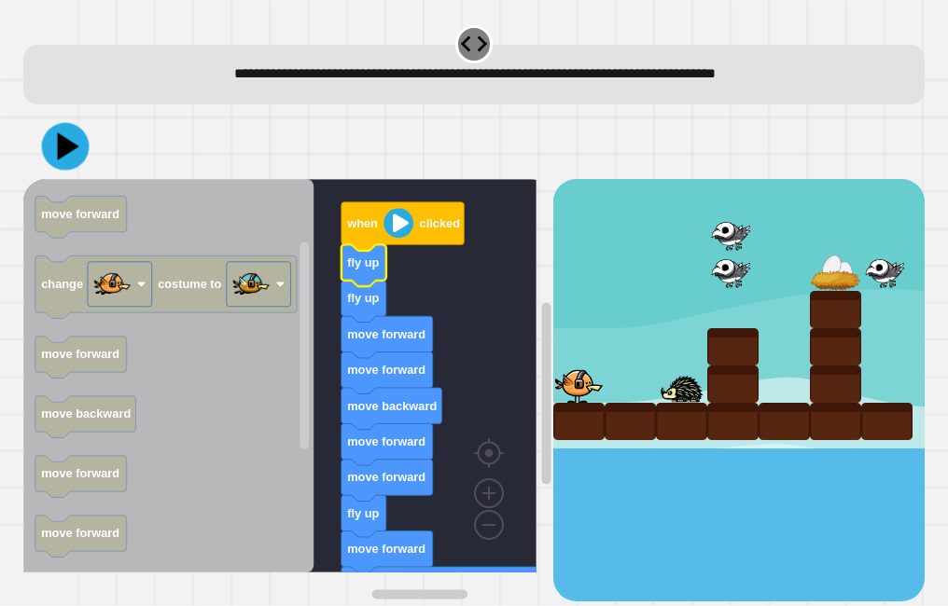
drag, startPoint x: 20, startPoint y: 150, endPoint x: 34, endPoint y: 159, distance: 16.3
click at [30, 159] on div "when clicked fly up fly up move forward move forward move backward move forward…" at bounding box center [474, 357] width 910 height 497
click at [77, 160] on icon at bounding box center [65, 146] width 56 height 56
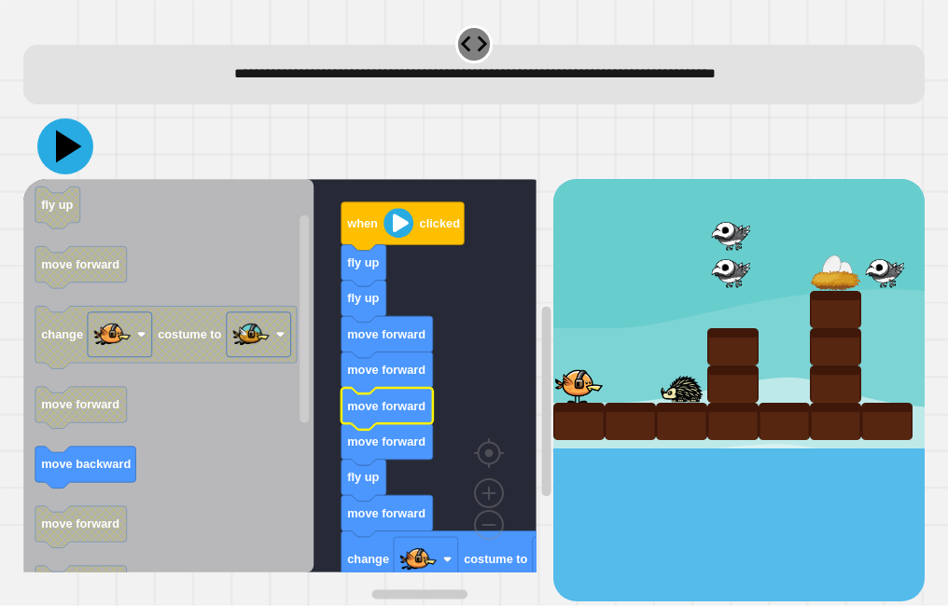
click at [63, 146] on icon at bounding box center [69, 147] width 26 height 33
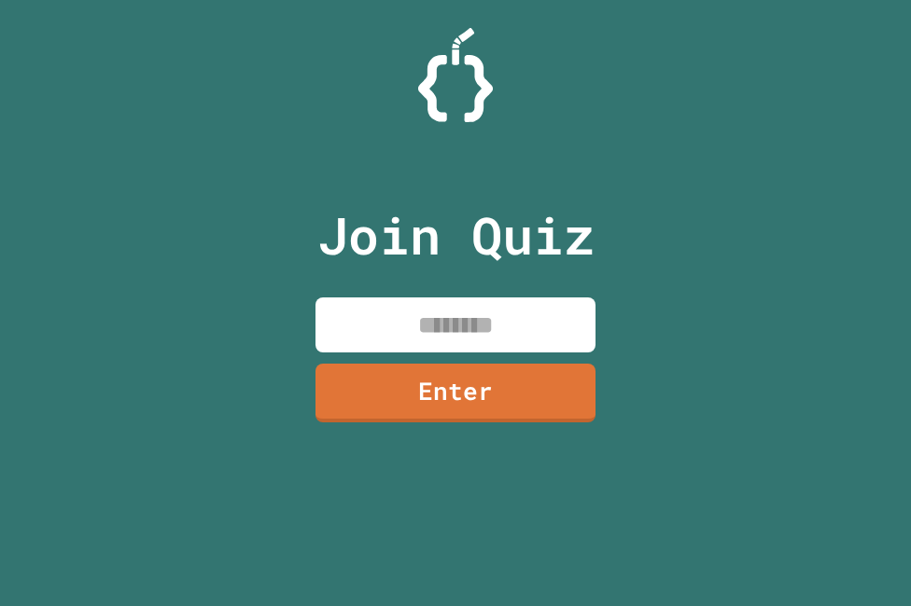
click at [451, 308] on input at bounding box center [455, 325] width 280 height 55
paste input "********"
type input "********"
click at [428, 357] on div "Join Quiz ******** Enter" at bounding box center [456, 303] width 314 height 513
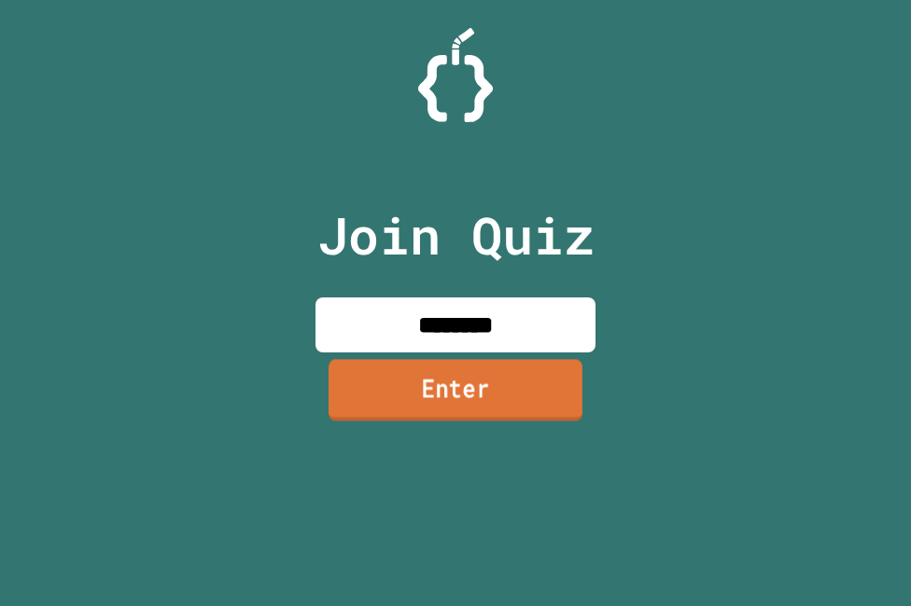
click at [426, 397] on link "Enter" at bounding box center [455, 391] width 254 height 62
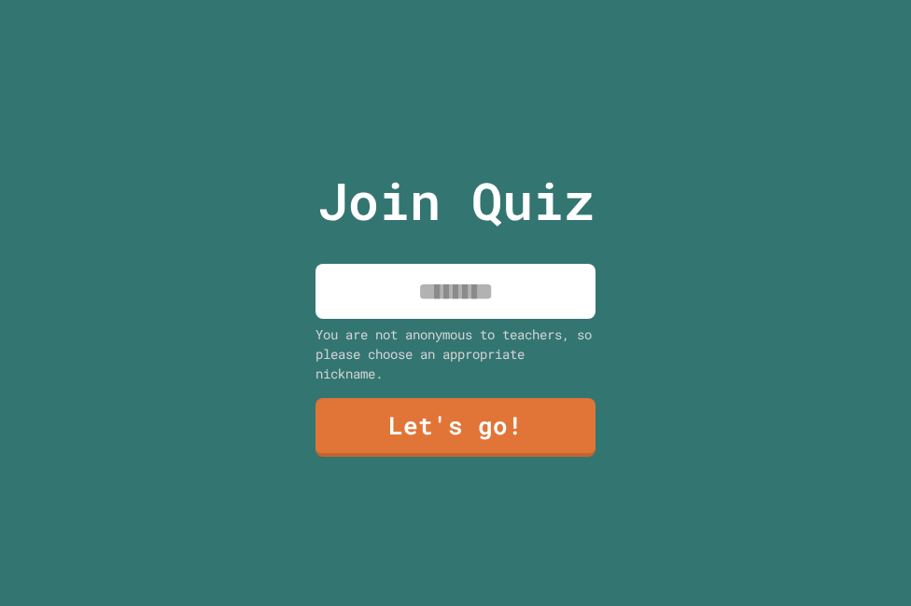
click at [480, 288] on input at bounding box center [455, 291] width 280 height 55
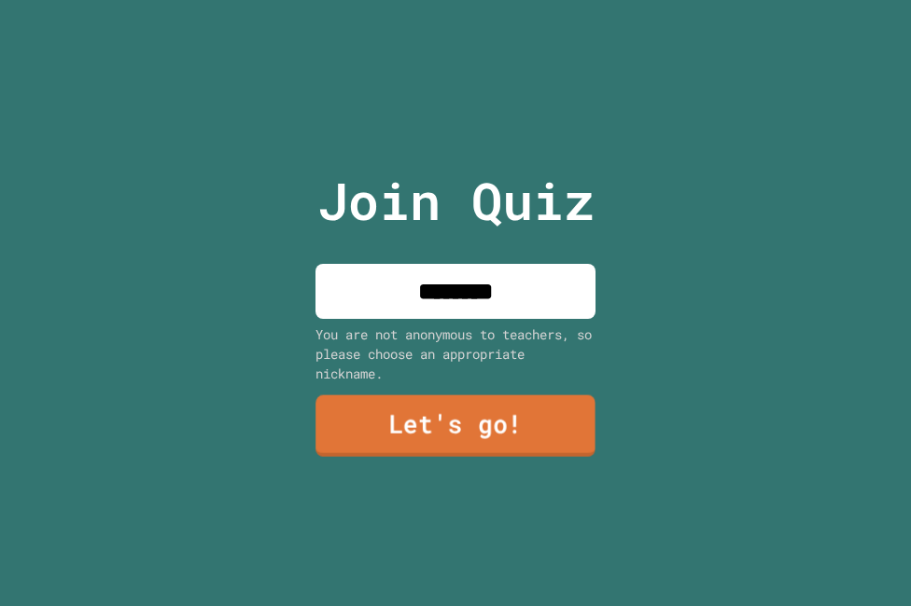
type input "********"
click at [416, 420] on link "Let's go!" at bounding box center [455, 426] width 280 height 62
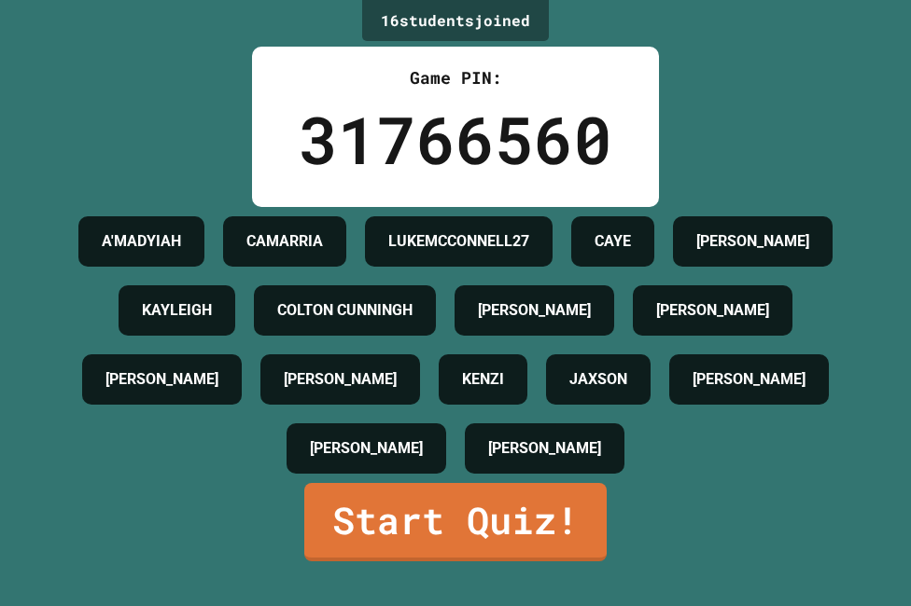
click at [419, 99] on div "31766560" at bounding box center [455, 139] width 313 height 98
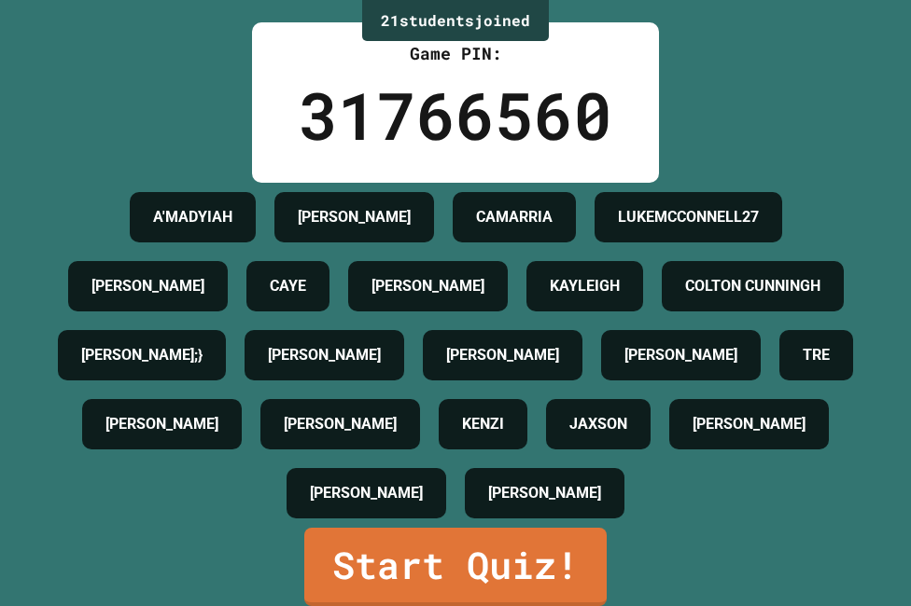
scroll to position [294, 0]
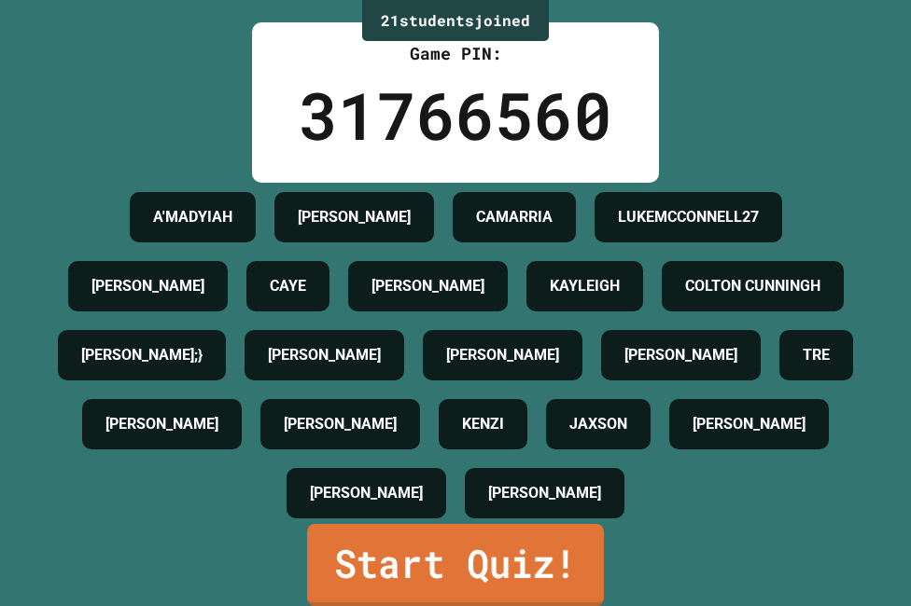
click at [441, 561] on link "Start Quiz!" at bounding box center [455, 565] width 297 height 82
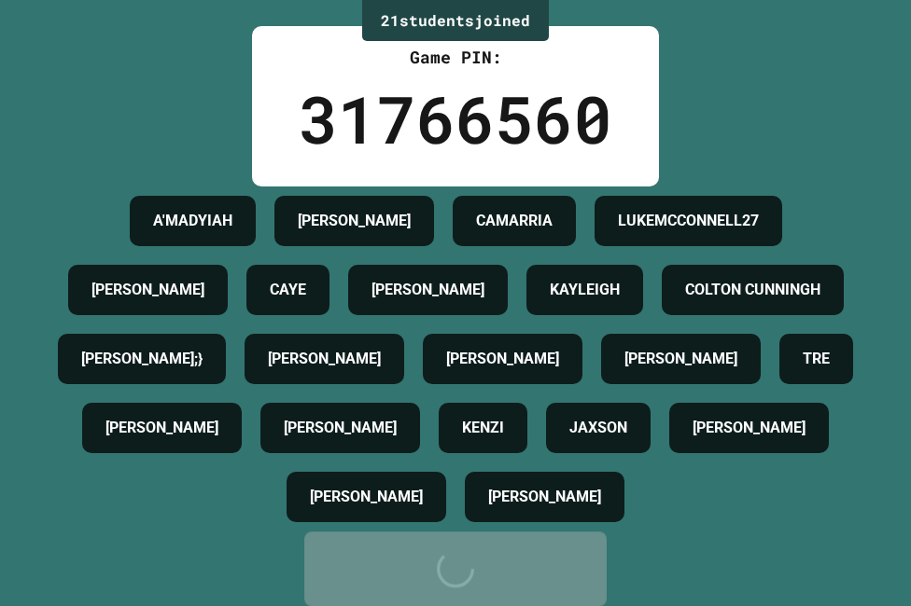
scroll to position [0, 0]
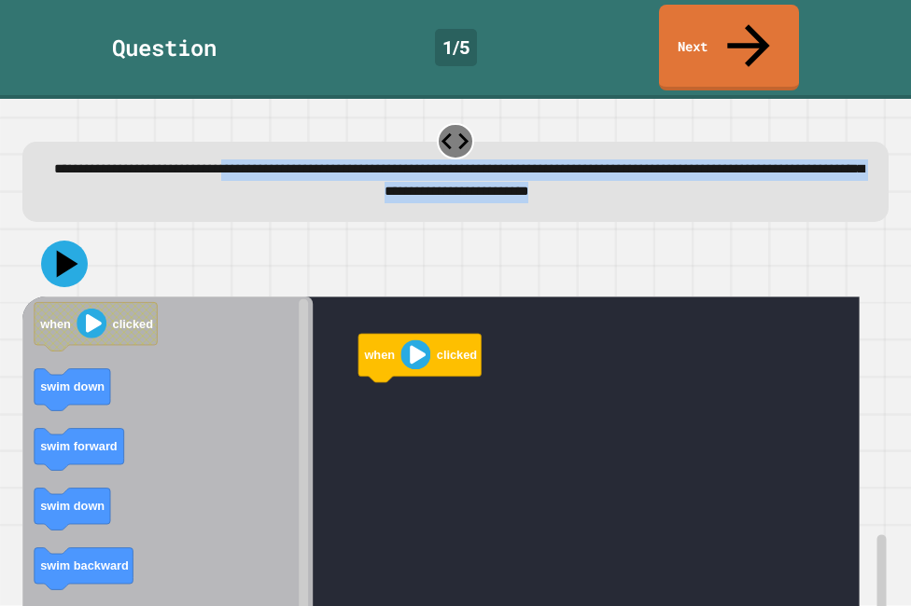
drag, startPoint x: 301, startPoint y: 128, endPoint x: 767, endPoint y: 158, distance: 466.5
click at [767, 160] on div "**********" at bounding box center [456, 182] width 828 height 44
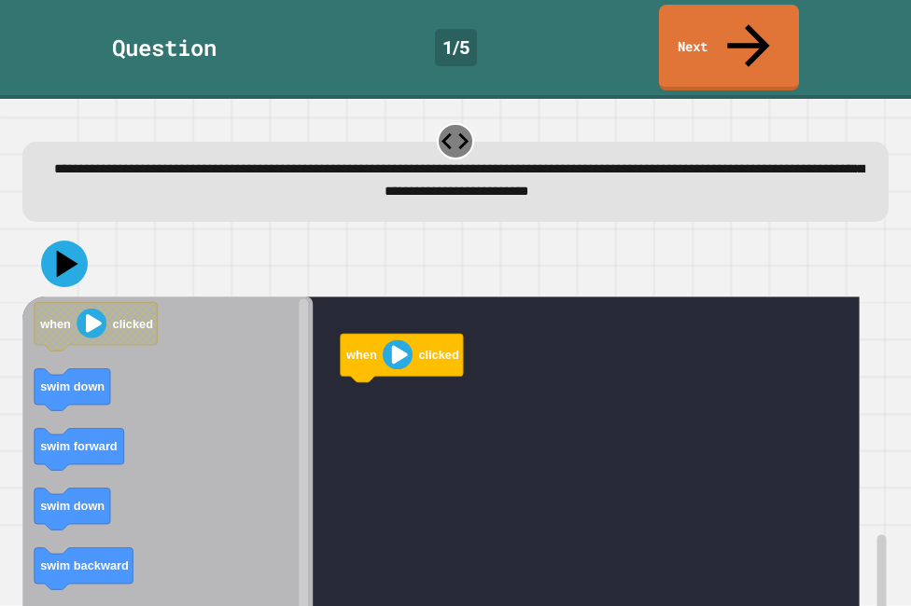
click at [809, 235] on div at bounding box center [454, 263] width 865 height 65
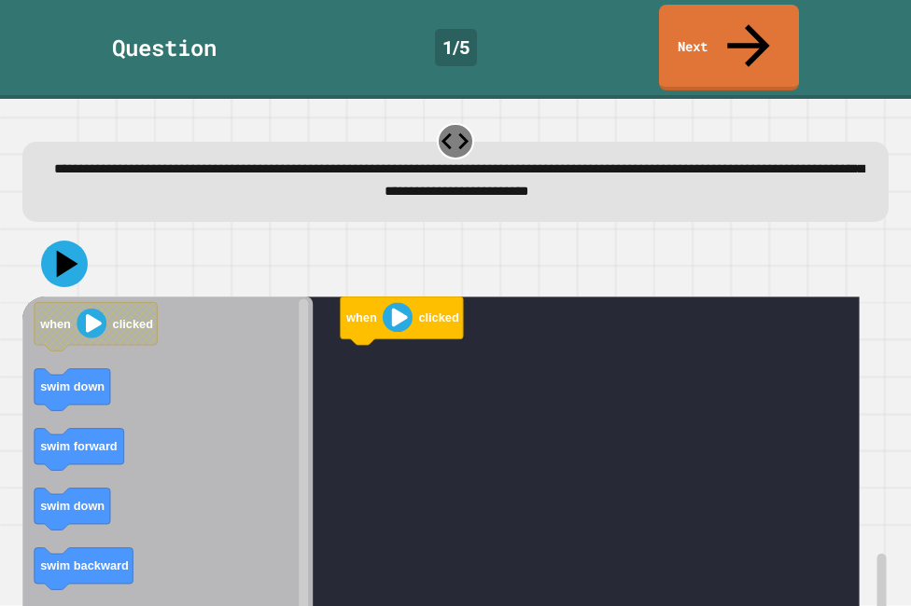
drag, startPoint x: 774, startPoint y: 324, endPoint x: 550, endPoint y: 106, distance: 312.1
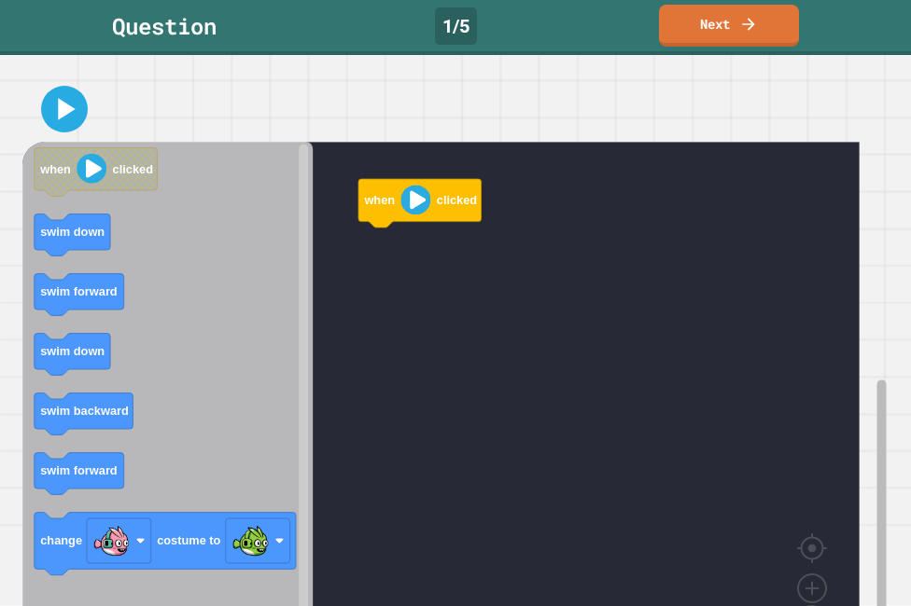
scroll to position [204, 0]
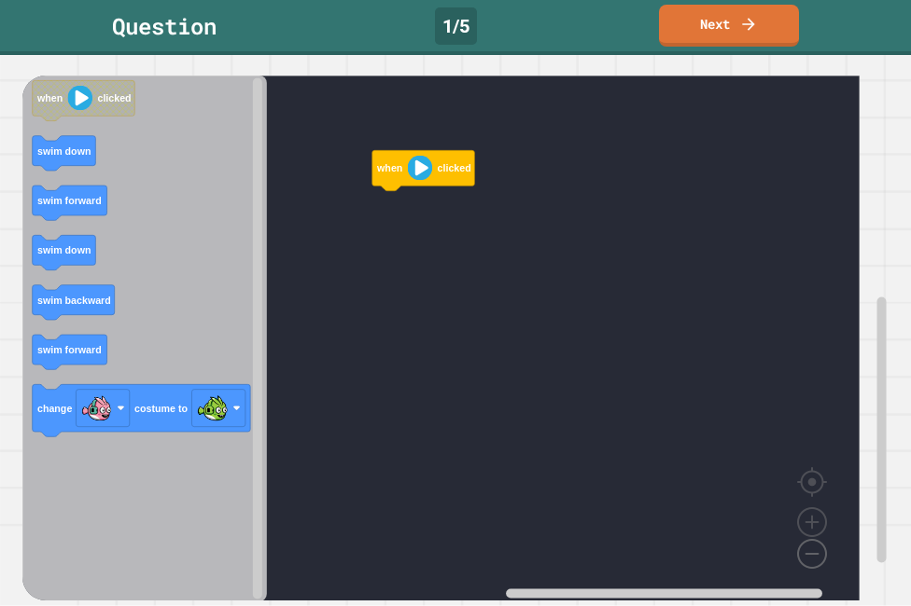
click at [813, 520] on image "Blockly Workspace" at bounding box center [782, 511] width 90 height 116
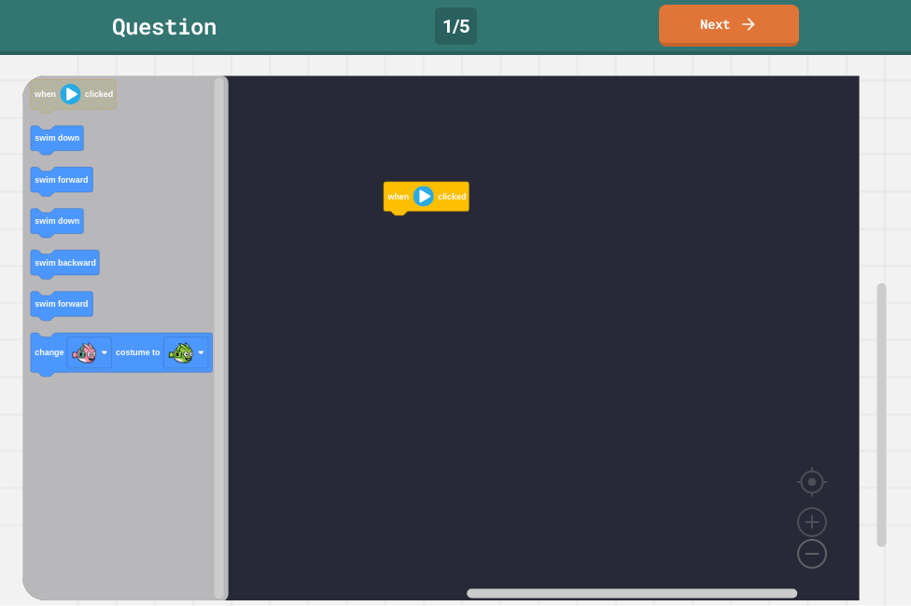
click at [811, 521] on image "Blockly Workspace" at bounding box center [782, 511] width 90 height 116
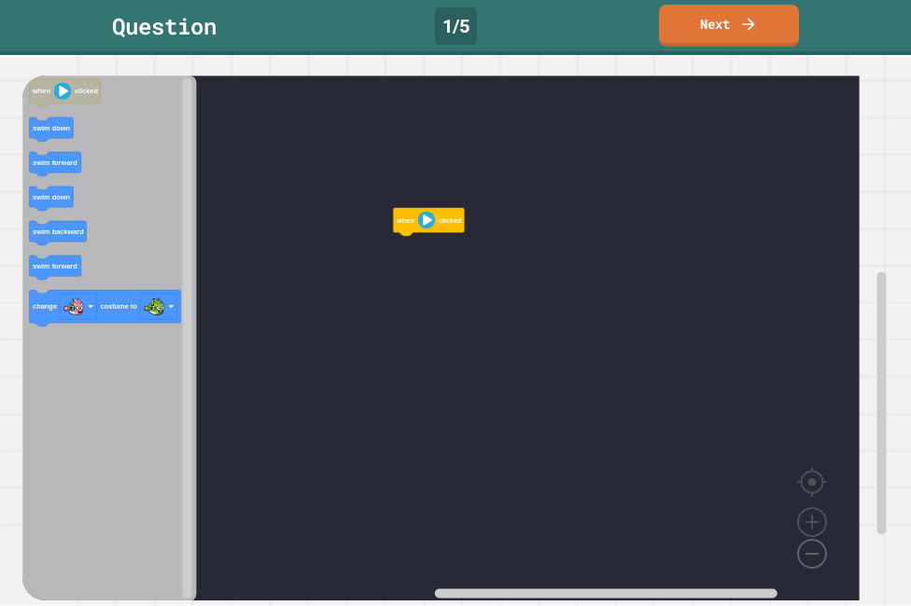
click at [811, 521] on image "Blockly Workspace" at bounding box center [782, 511] width 90 height 116
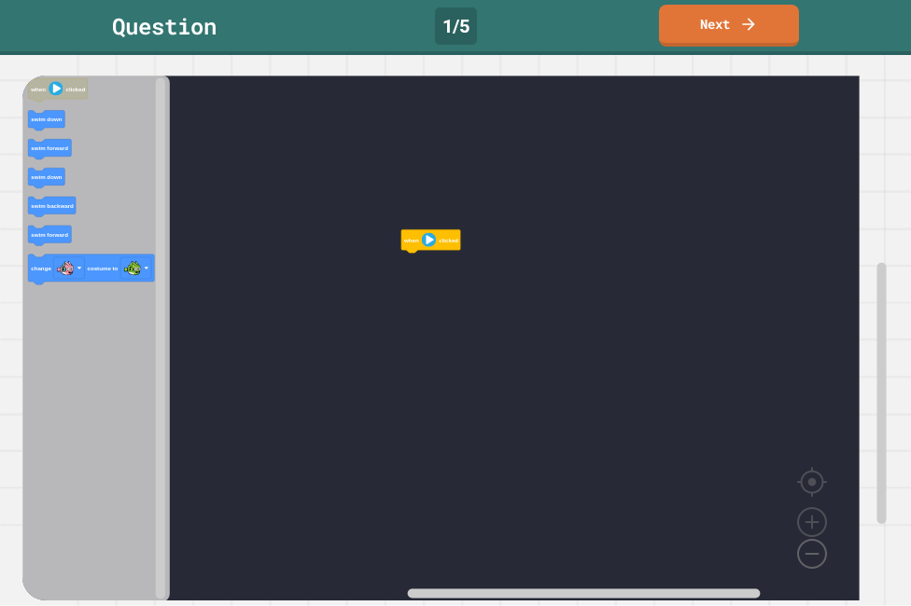
click at [815, 520] on image "Blockly Workspace" at bounding box center [782, 511] width 90 height 116
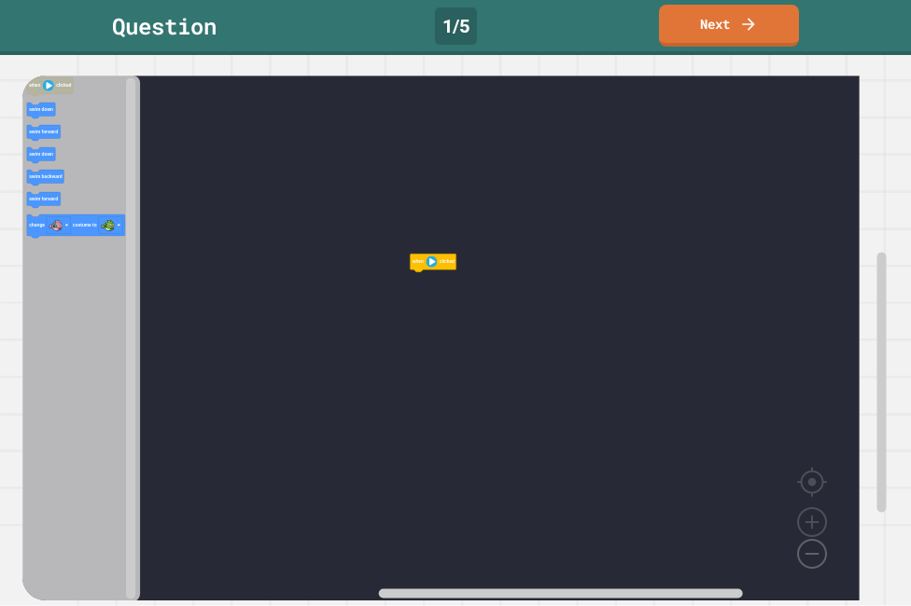
click at [815, 520] on image "Blockly Workspace" at bounding box center [782, 511] width 90 height 116
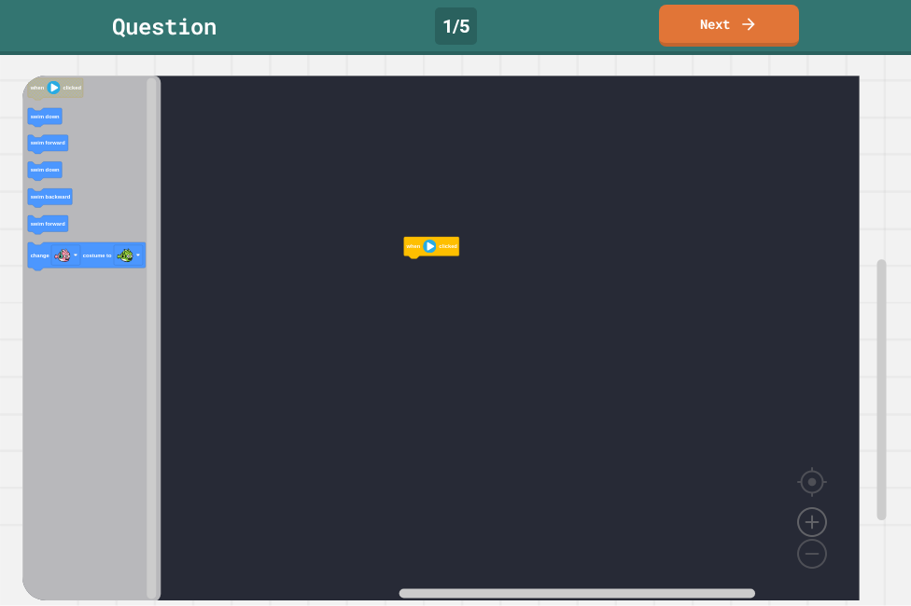
click at [814, 485] on image "Blockly Workspace" at bounding box center [812, 480] width 90 height 116
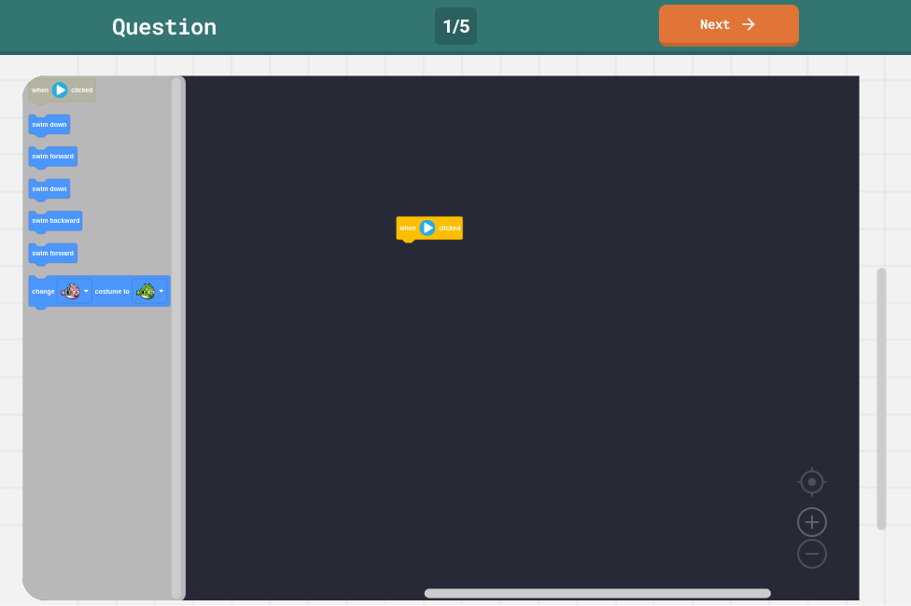
click at [814, 485] on image "Blockly Workspace" at bounding box center [812, 480] width 90 height 116
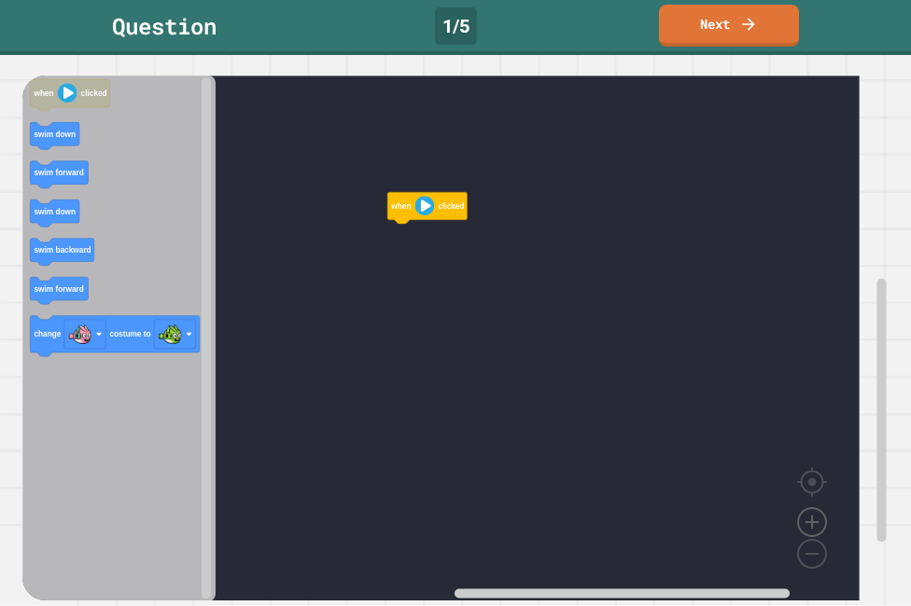
click at [814, 485] on image "Blockly Workspace" at bounding box center [812, 480] width 90 height 116
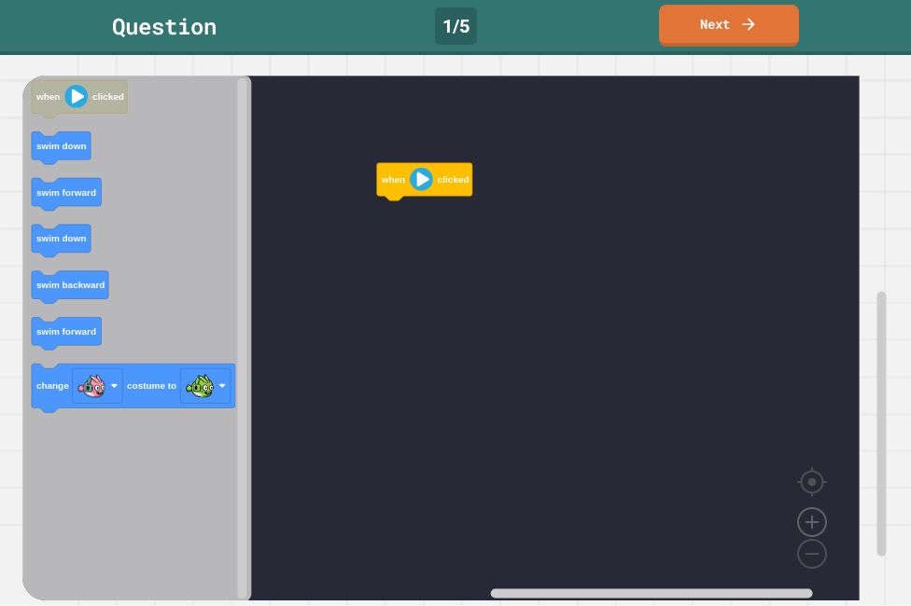
click at [814, 485] on image "Blockly Workspace" at bounding box center [812, 480] width 90 height 116
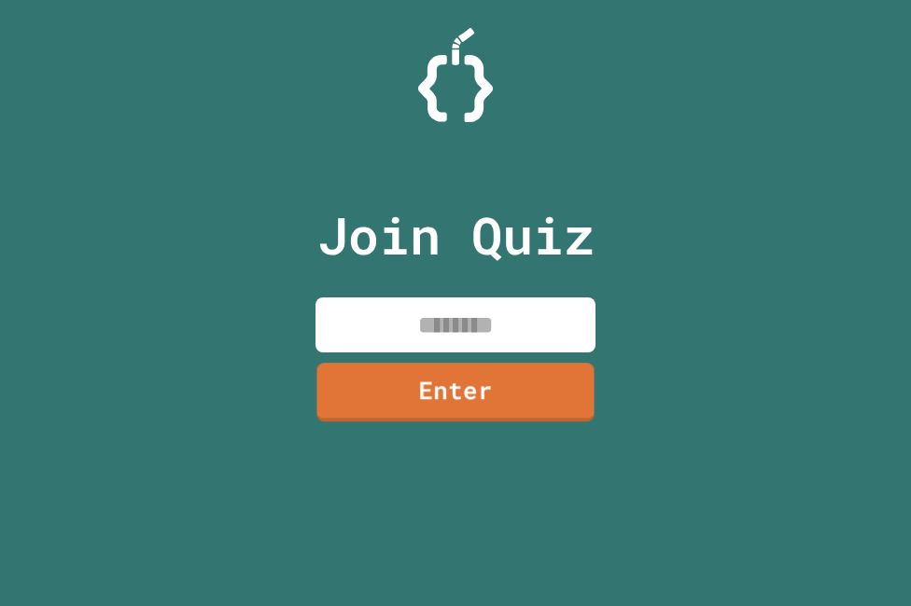
click at [537, 333] on input at bounding box center [455, 325] width 280 height 55
paste input "********"
type input "********"
click at [437, 364] on link "Enter" at bounding box center [455, 392] width 276 height 62
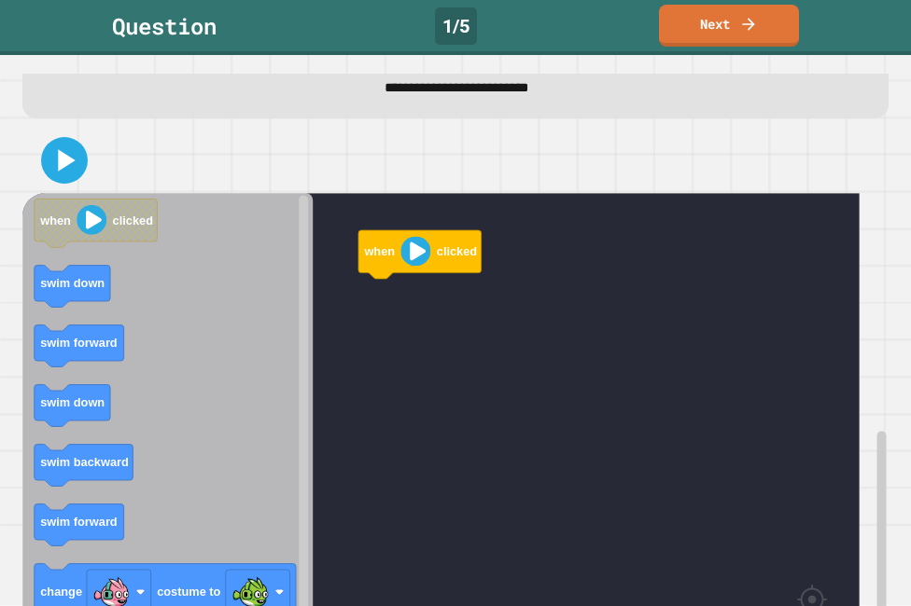
scroll to position [93, 0]
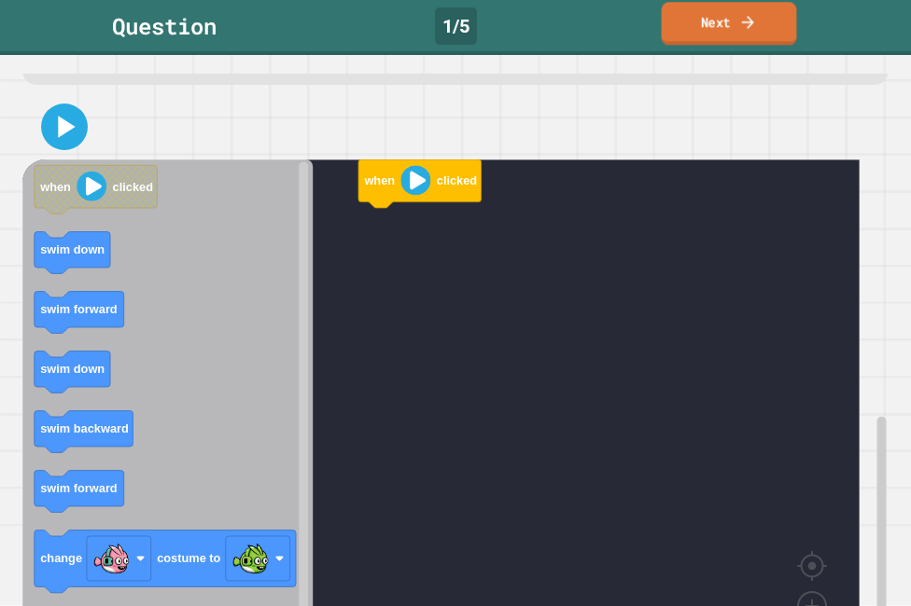
click at [702, 46] on div "Question 1 / 5 Next" at bounding box center [455, 26] width 911 height 42
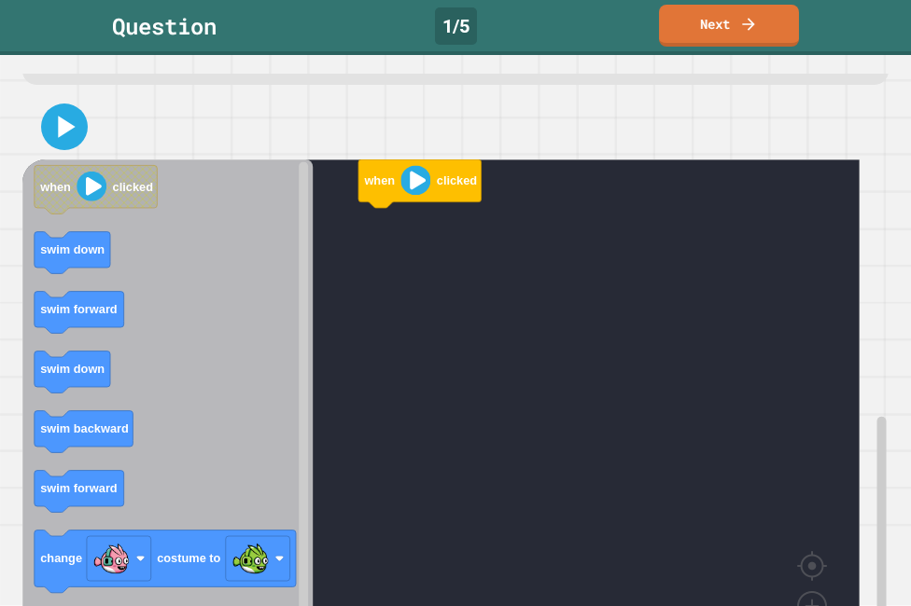
drag, startPoint x: 702, startPoint y: 46, endPoint x: 566, endPoint y: 63, distance: 136.4
click at [566, 63] on div "**********" at bounding box center [455, 330] width 911 height 551
click at [271, 343] on icon "Blockly Workspace" at bounding box center [167, 423] width 290 height 526
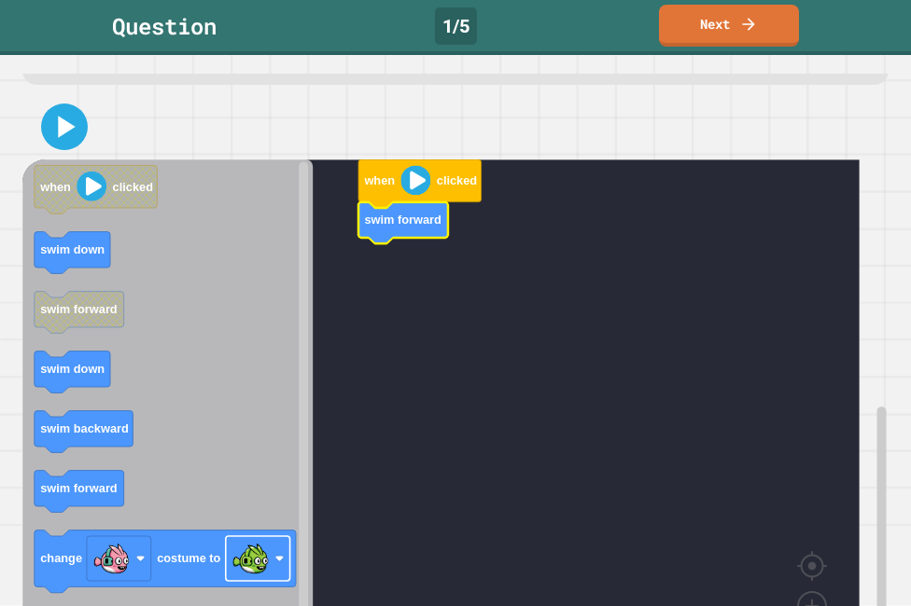
scroll to position [187, 0]
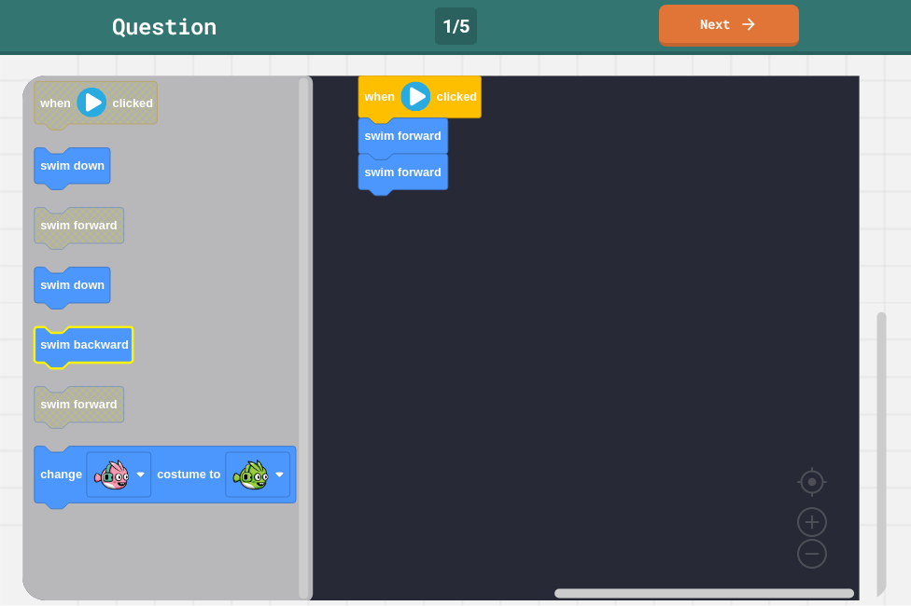
click at [60, 327] on rect "Blockly Workspace" at bounding box center [84, 348] width 99 height 42
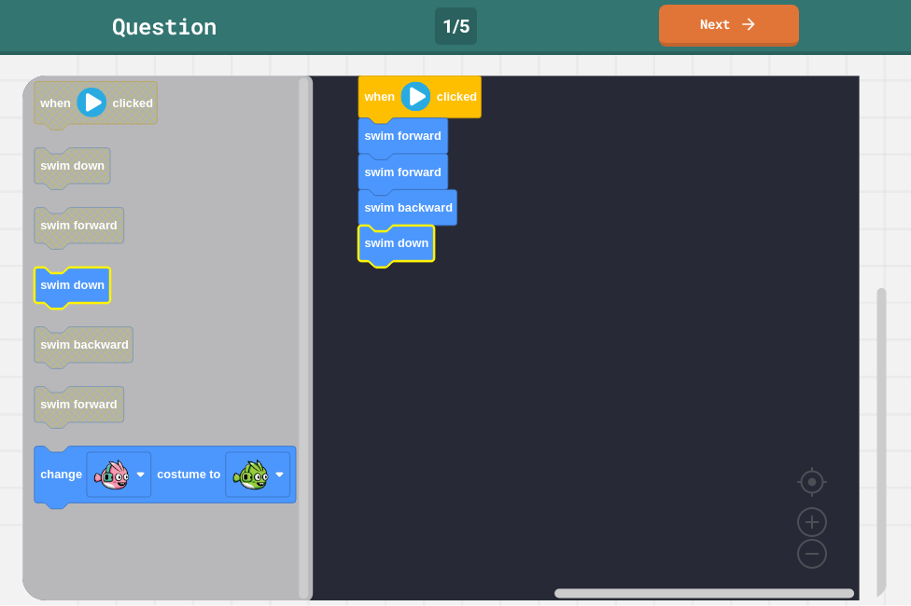
click at [82, 267] on icon "Blockly Workspace" at bounding box center [73, 288] width 76 height 42
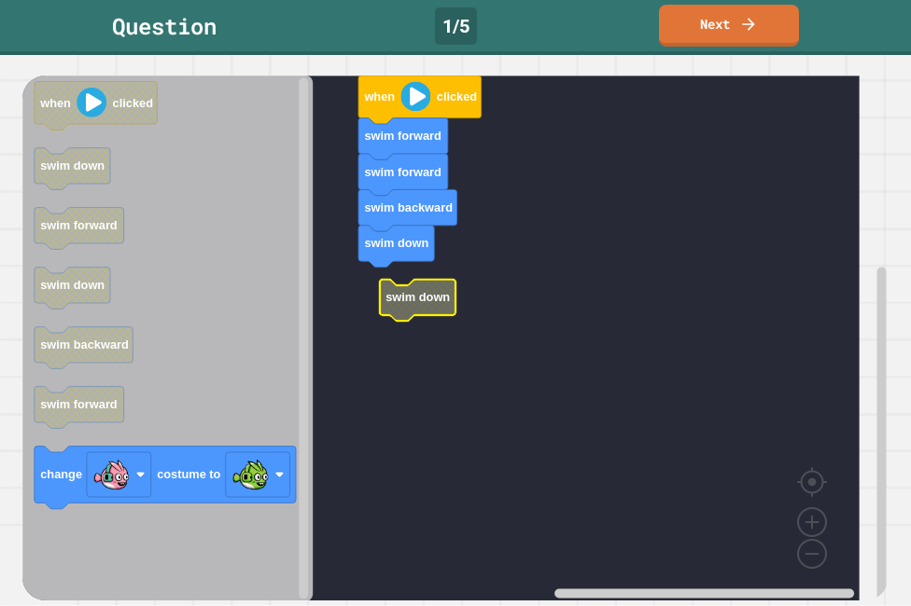
click at [417, 279] on icon "Blockly Workspace" at bounding box center [418, 300] width 76 height 42
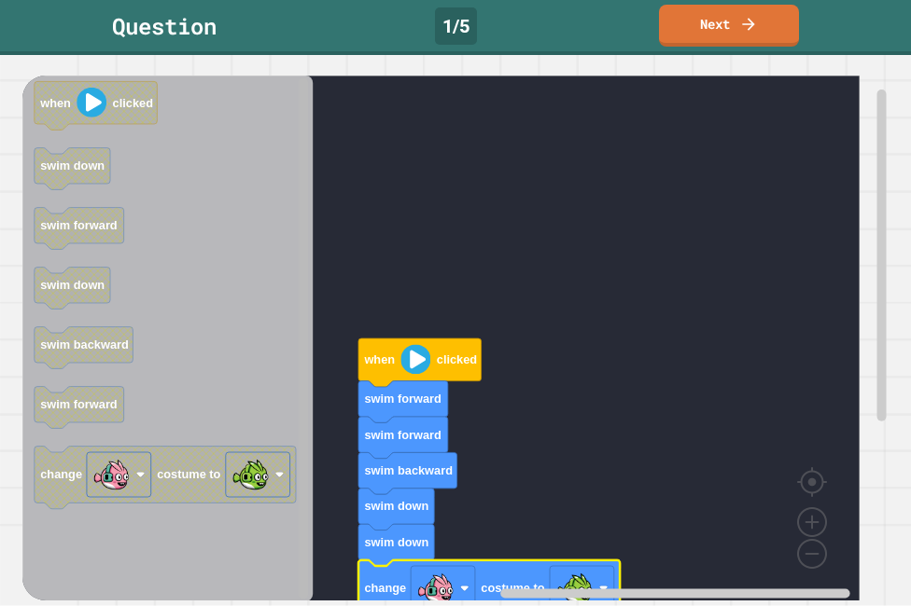
click at [307, 333] on rect "Blockly Workspace" at bounding box center [303, 338] width 9 height 522
click at [302, 249] on g "Blockly Workspace" at bounding box center [304, 338] width 14 height 522
click at [878, 379] on div "**********" at bounding box center [456, 340] width 874 height 533
click at [870, 378] on div "**********" at bounding box center [456, 340] width 874 height 533
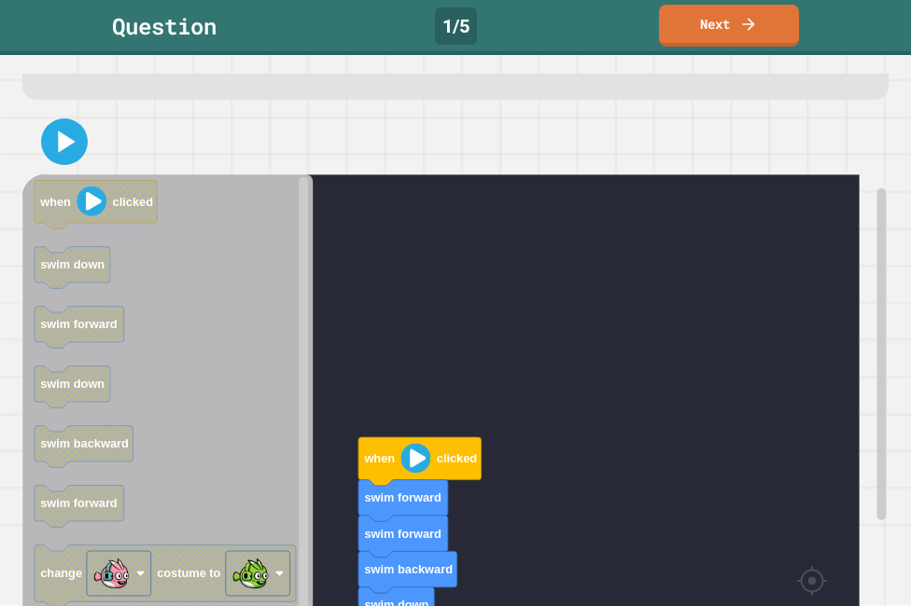
scroll to position [65, 0]
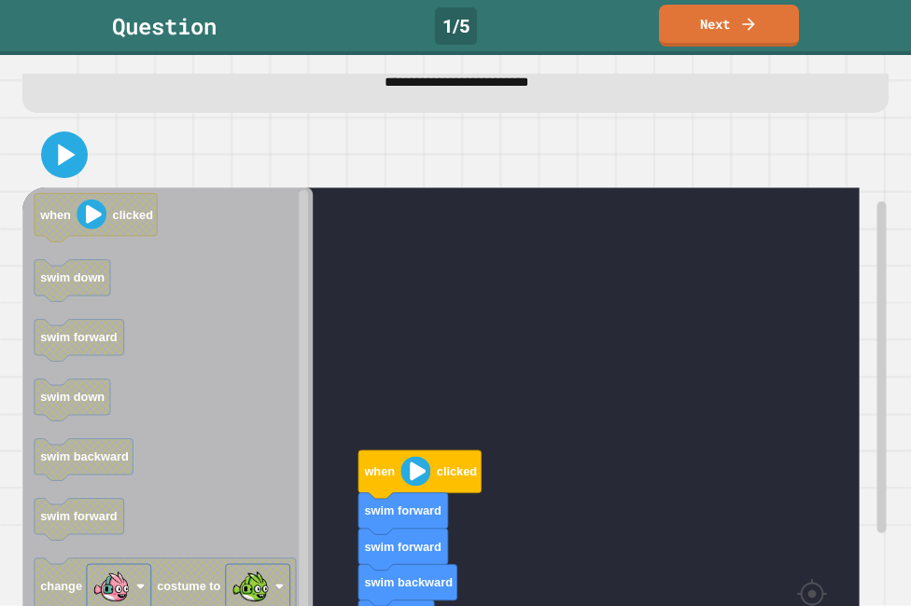
click at [37, 174] on div at bounding box center [454, 154] width 865 height 65
click at [62, 160] on icon at bounding box center [67, 155] width 21 height 26
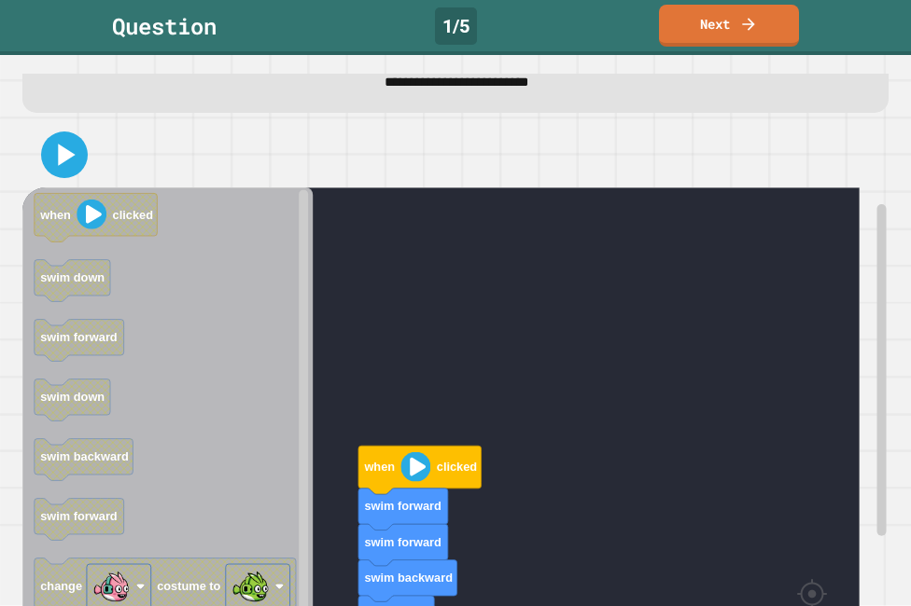
scroll to position [0, 0]
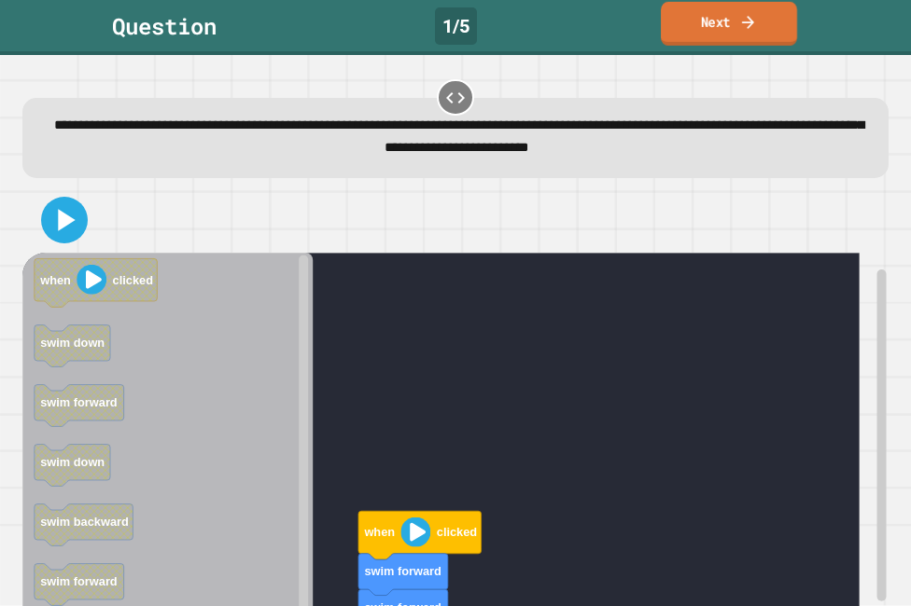
click at [705, 31] on link "Next" at bounding box center [729, 24] width 136 height 44
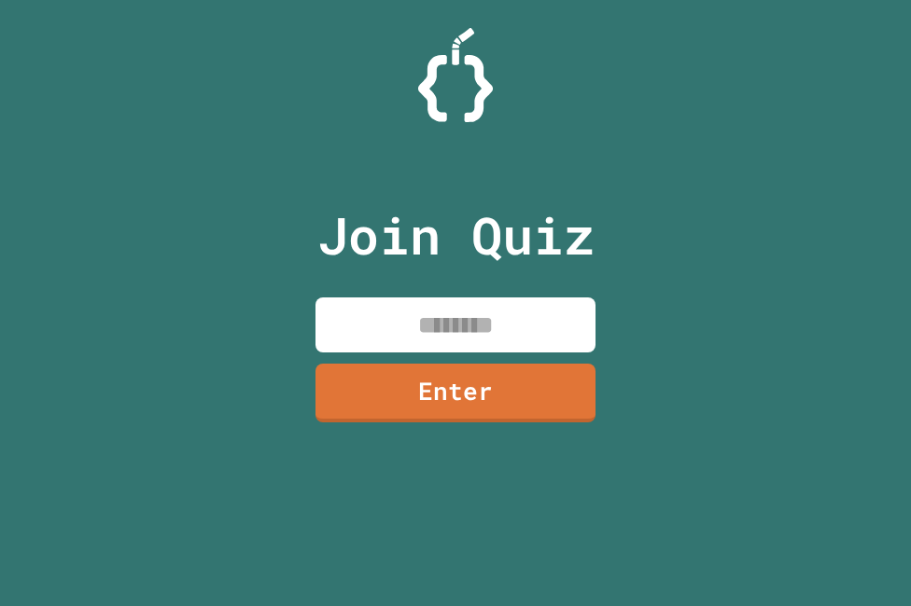
click at [522, 322] on input at bounding box center [455, 325] width 280 height 55
paste input "********"
type input "********"
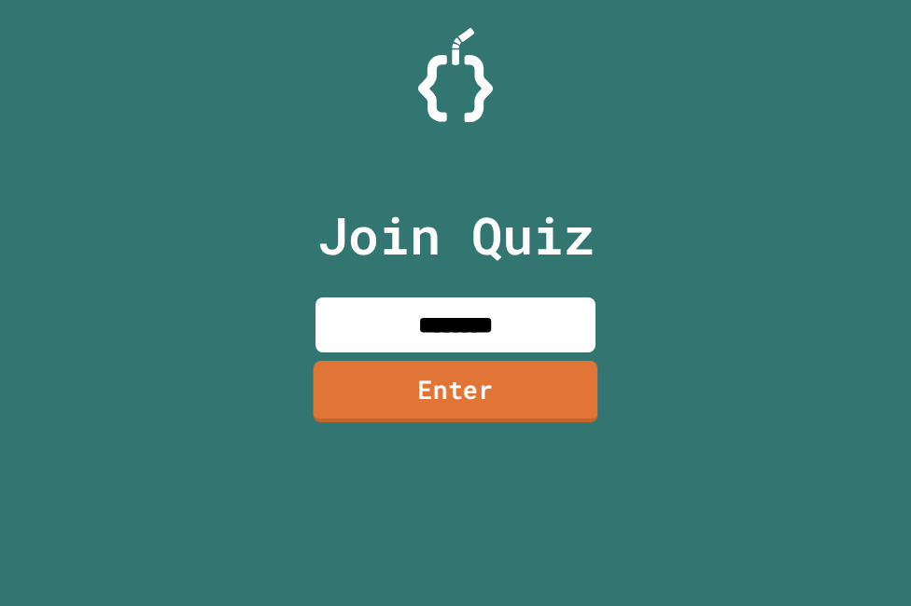
click at [527, 372] on link "Enter" at bounding box center [455, 392] width 285 height 62
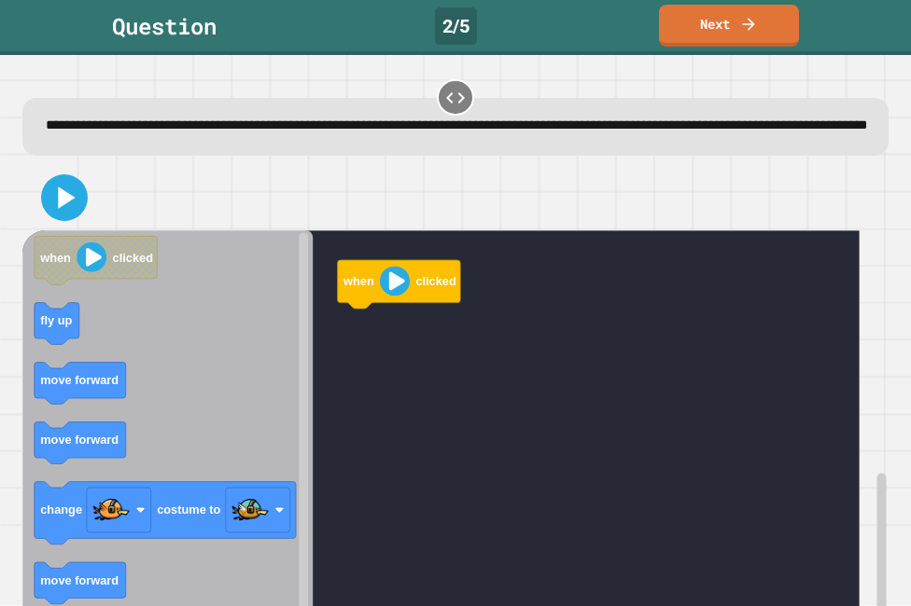
drag, startPoint x: 582, startPoint y: 433, endPoint x: 577, endPoint y: 450, distance: 17.7
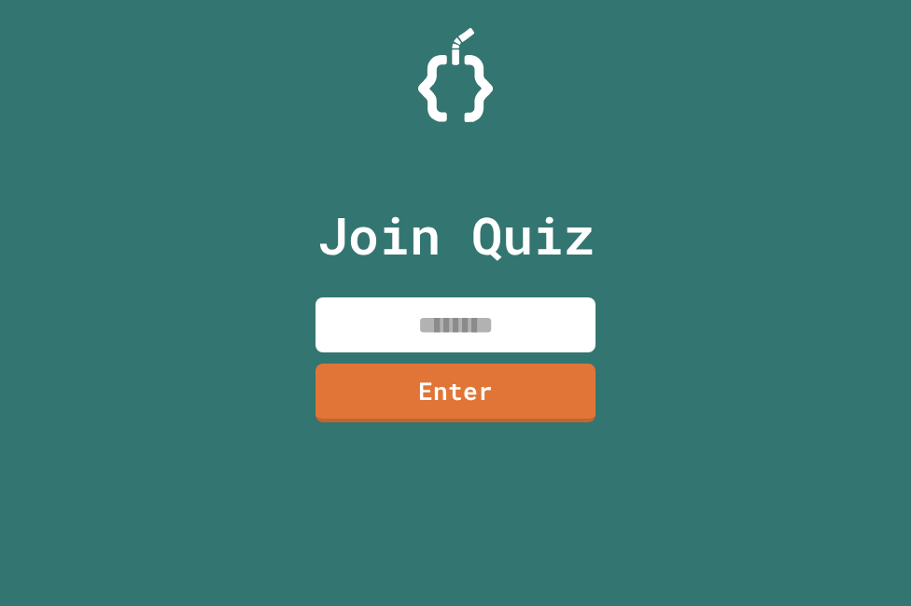
click at [489, 298] on input at bounding box center [455, 325] width 280 height 55
paste input "********"
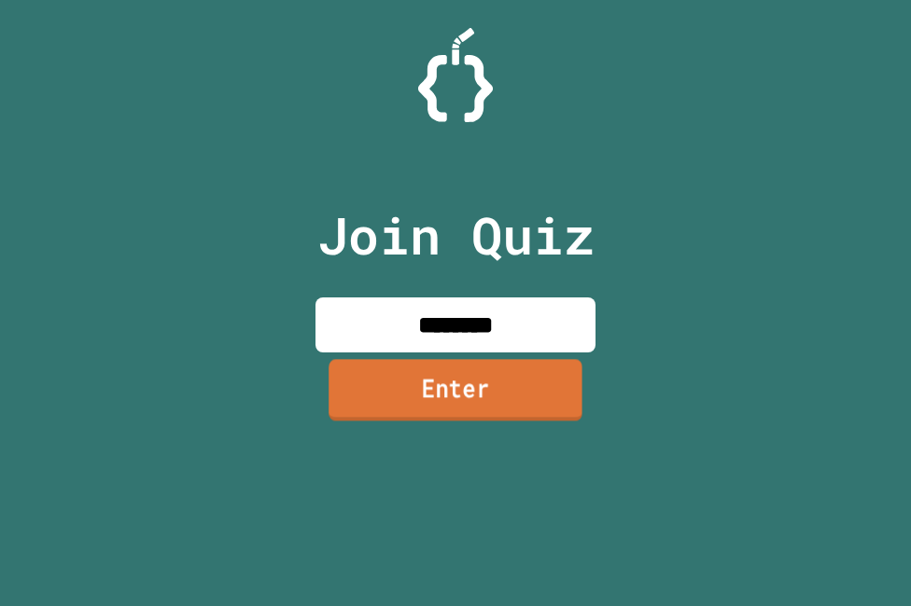
type input "********"
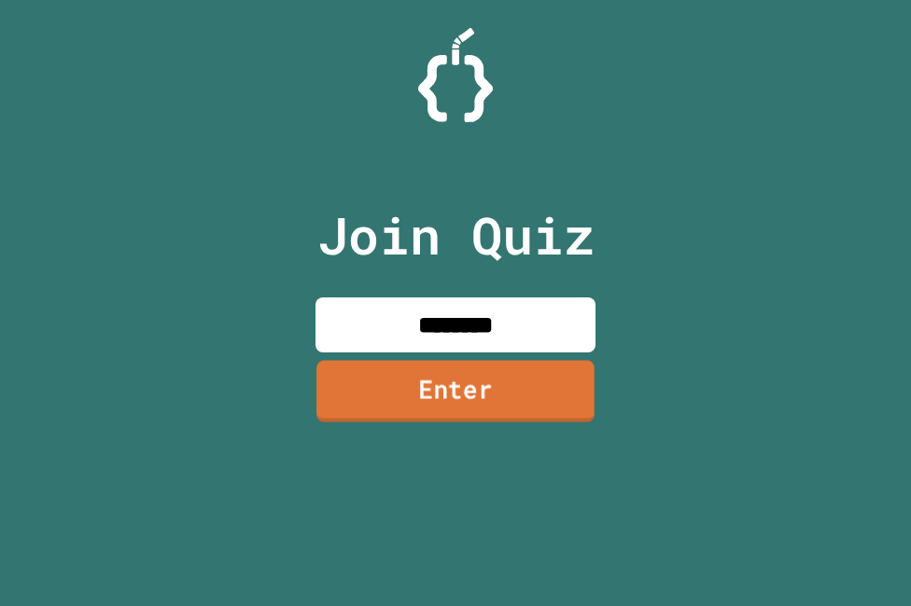
click at [574, 369] on link "Enter" at bounding box center [455, 392] width 278 height 62
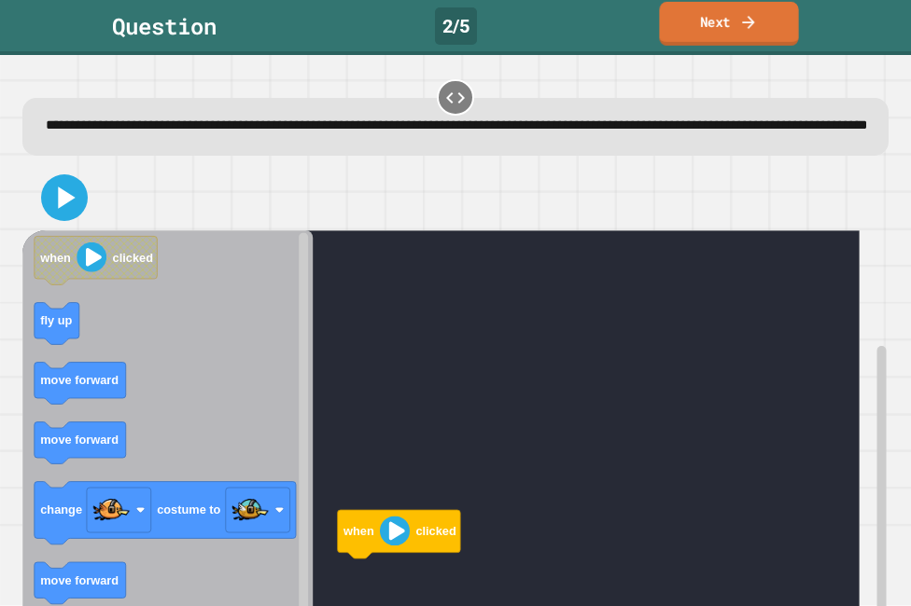
click at [765, 26] on link "Next" at bounding box center [728, 24] width 139 height 44
